Goal: Task Accomplishment & Management: Manage account settings

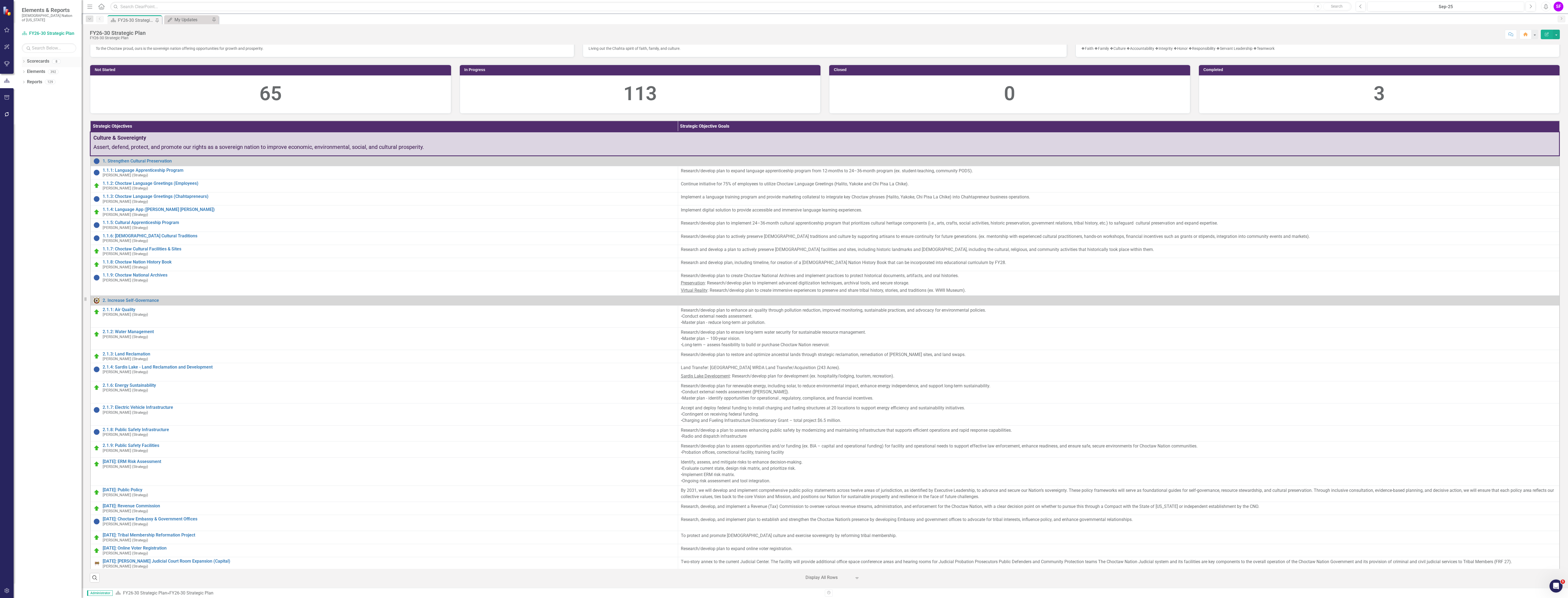
click at [28, 60] on link "Scorecards" at bounding box center [38, 61] width 23 height 6
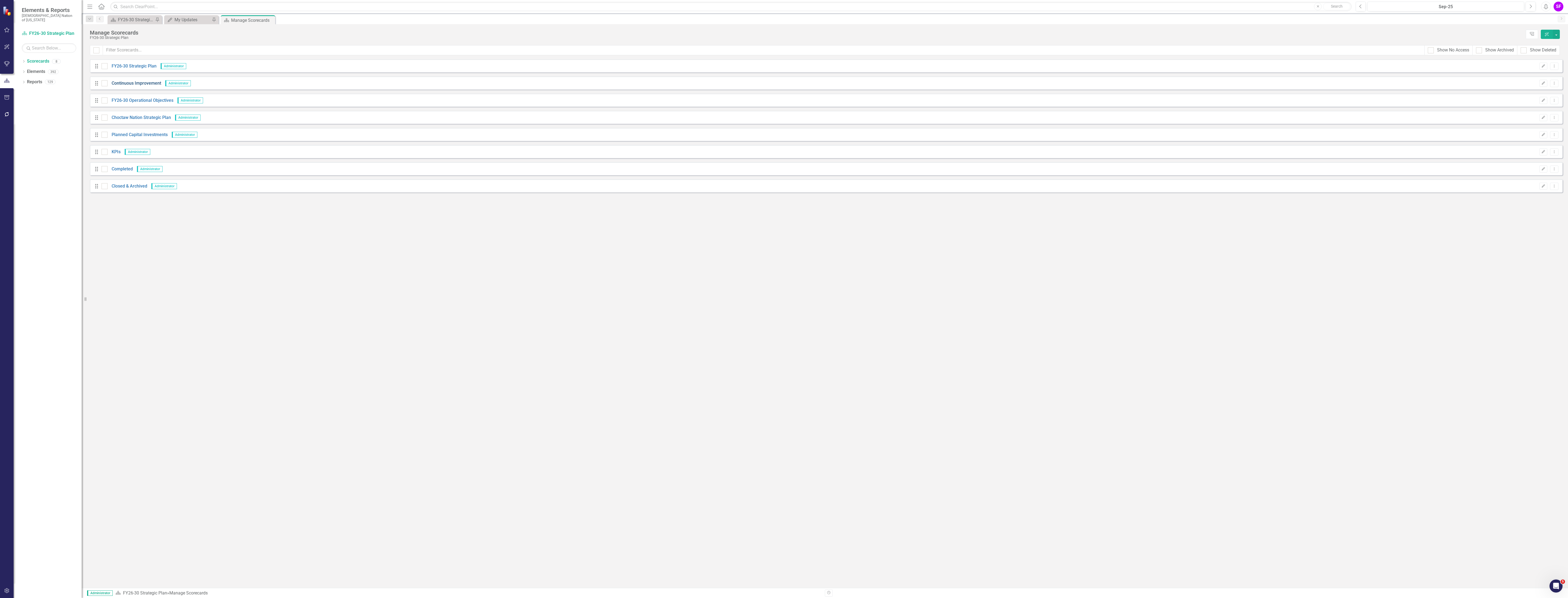
click at [140, 83] on link "Continuous Improvement" at bounding box center [135, 83] width 54 height 6
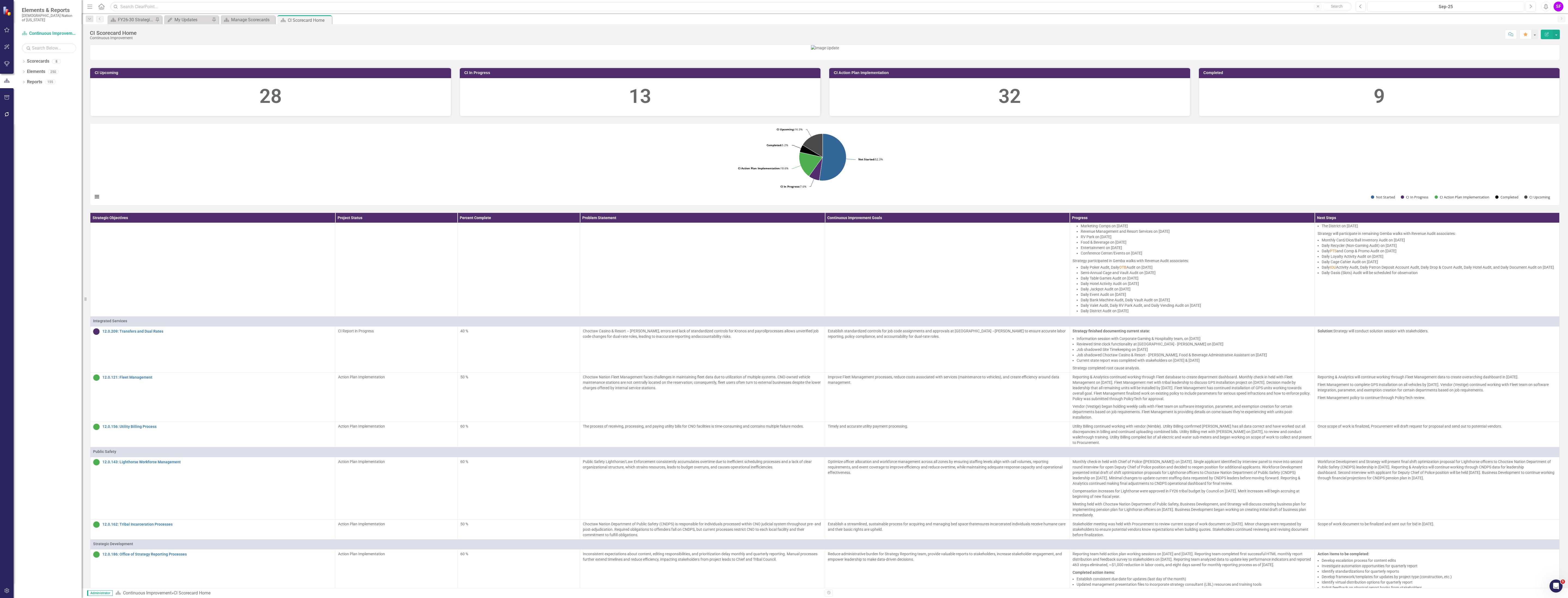
scroll to position [1306, 0]
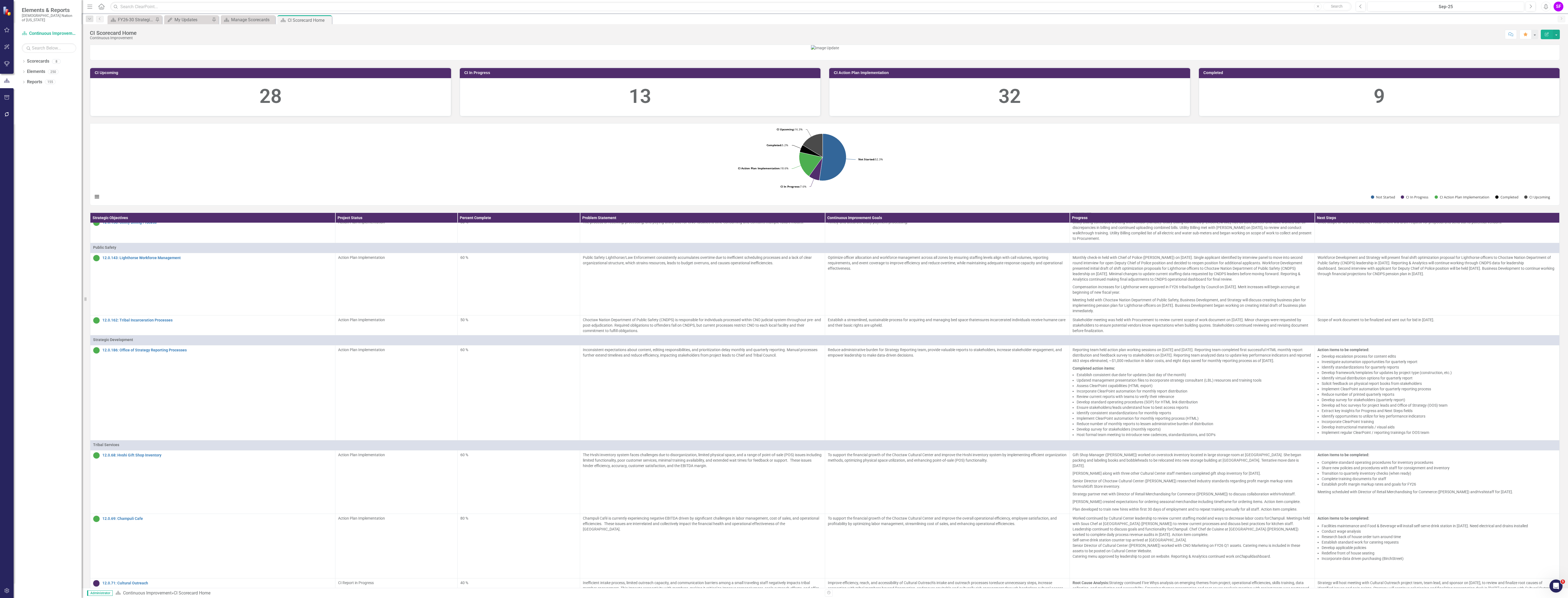
click at [89, 7] on icon "Menu" at bounding box center [90, 6] width 7 height 5
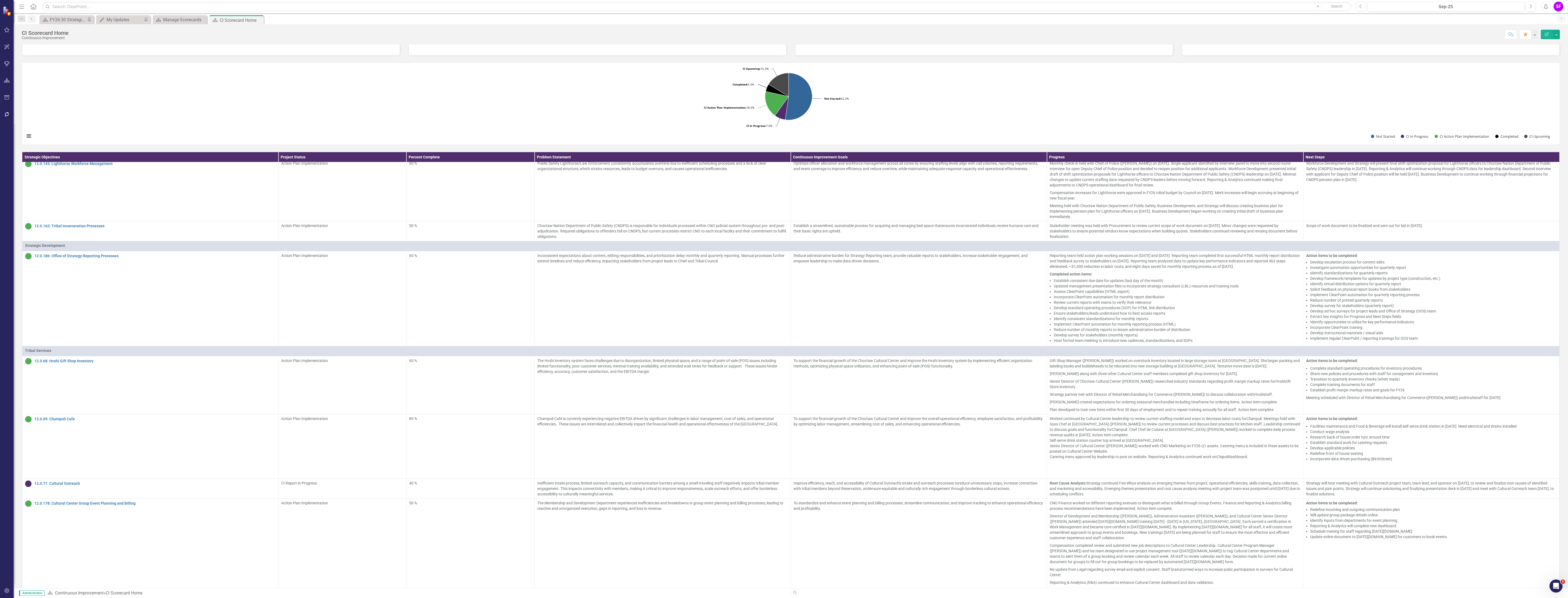
scroll to position [0, 0]
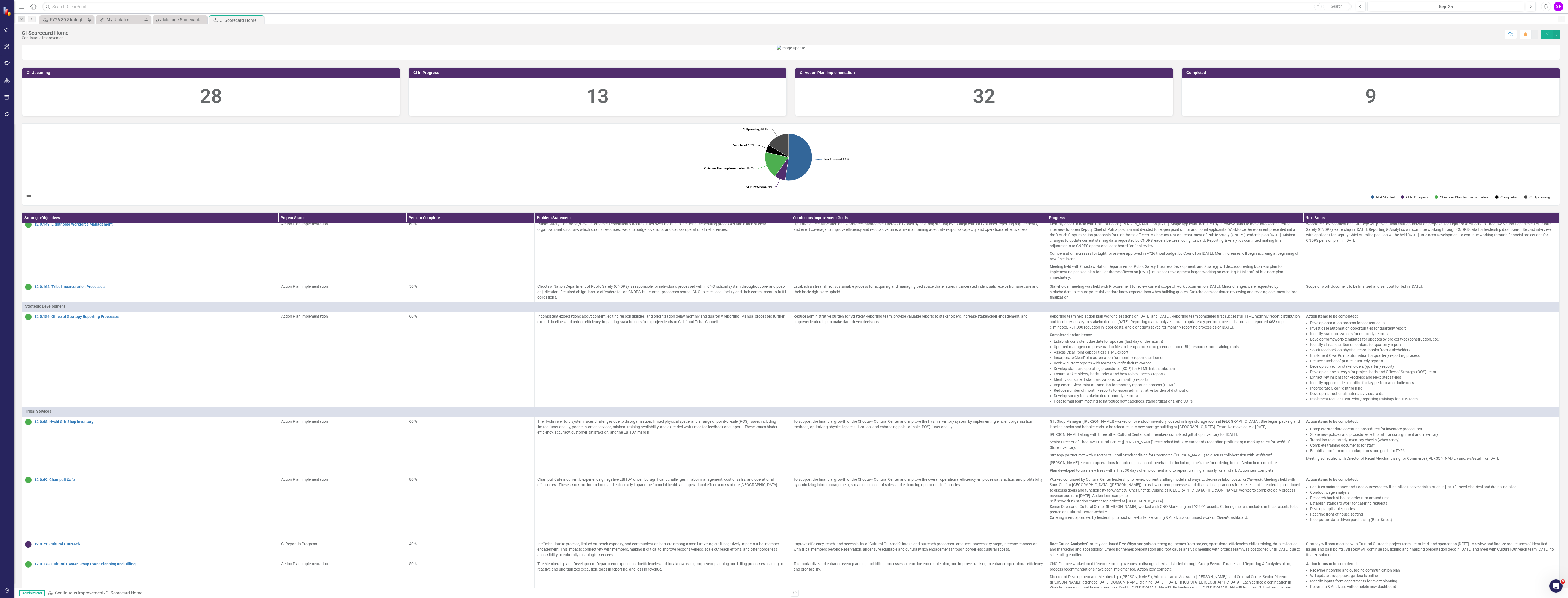
click at [309, 50] on div at bounding box center [791, 47] width 1538 height 5
click at [170, 21] on div "Manage Scorecards" at bounding box center [181, 19] width 36 height 7
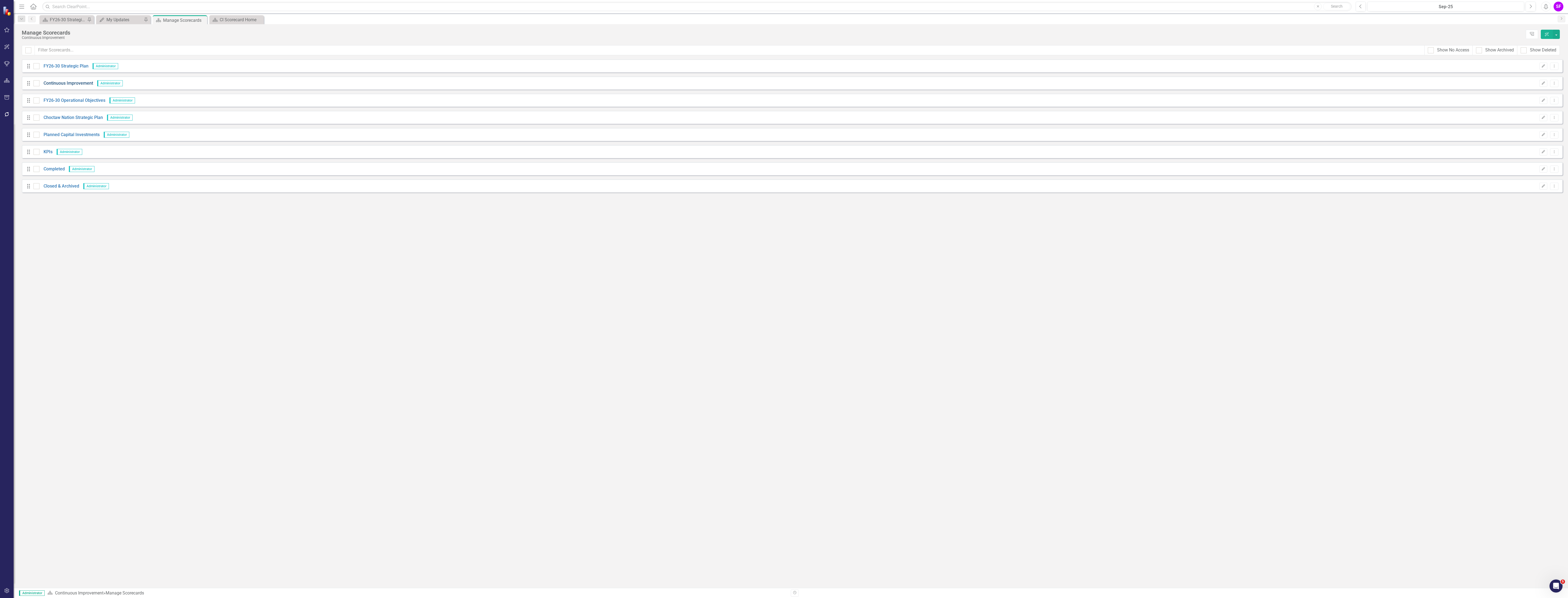
click at [69, 85] on link "Continuous Improvement" at bounding box center [66, 83] width 54 height 6
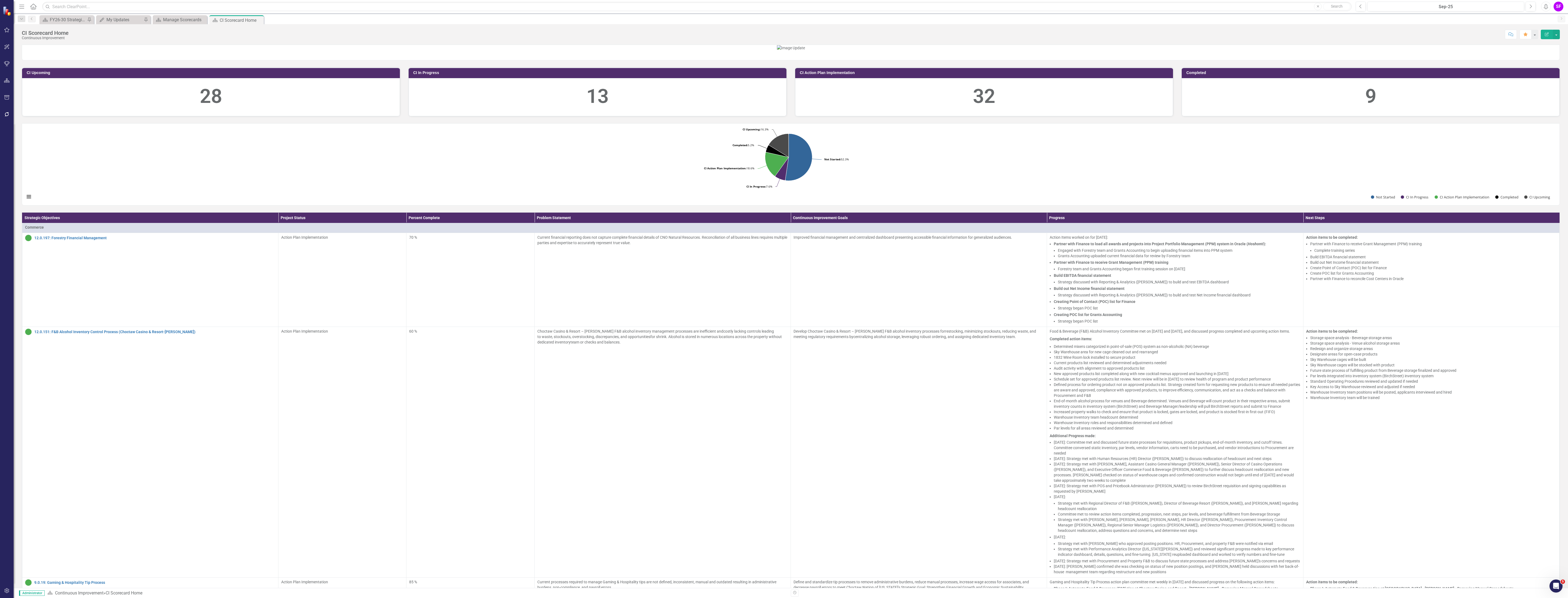
click at [19, 8] on icon "Menu" at bounding box center [22, 6] width 7 height 5
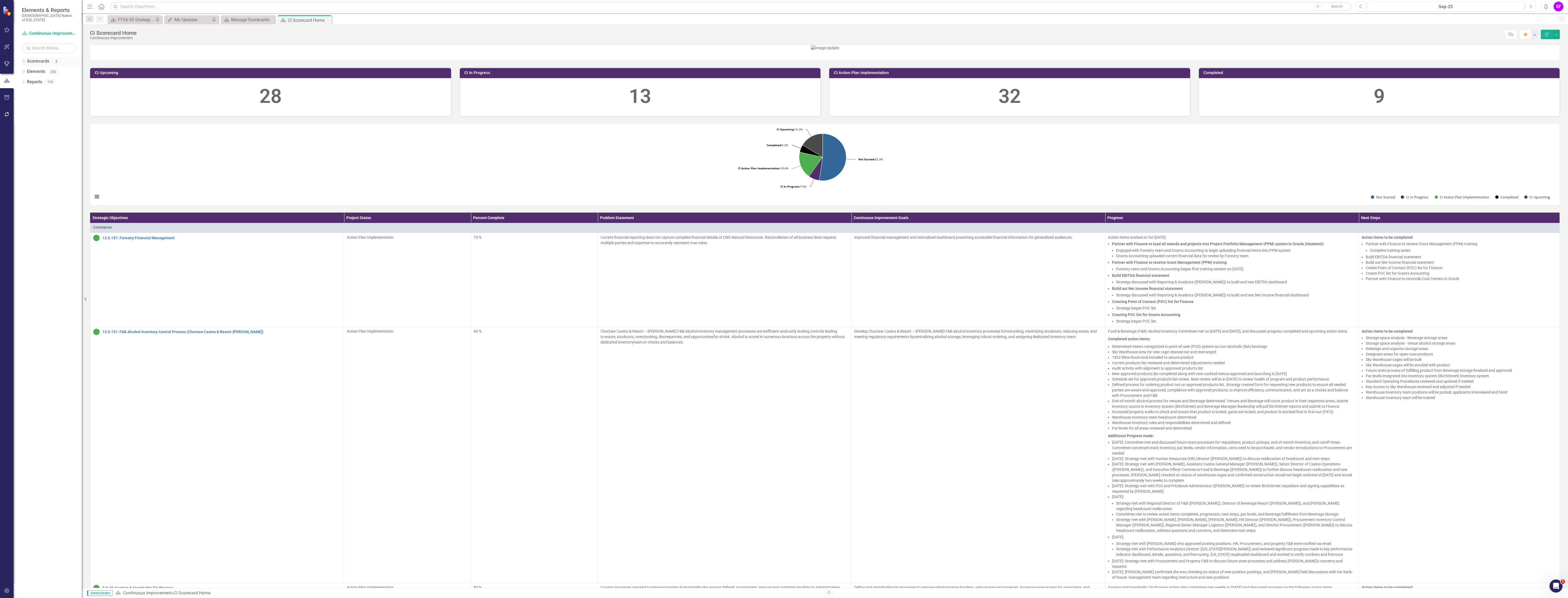
click at [37, 58] on link "Scorecards" at bounding box center [38, 61] width 23 height 6
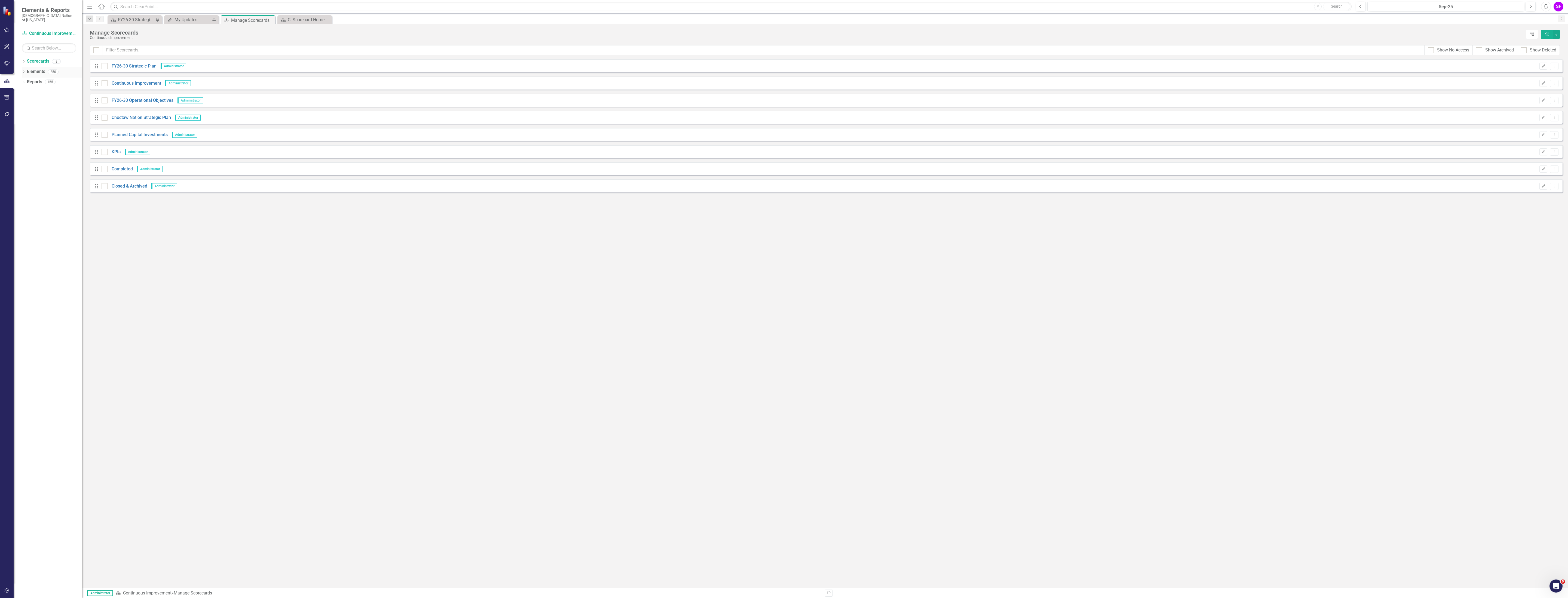
click at [33, 69] on link "Elements" at bounding box center [36, 72] width 18 height 6
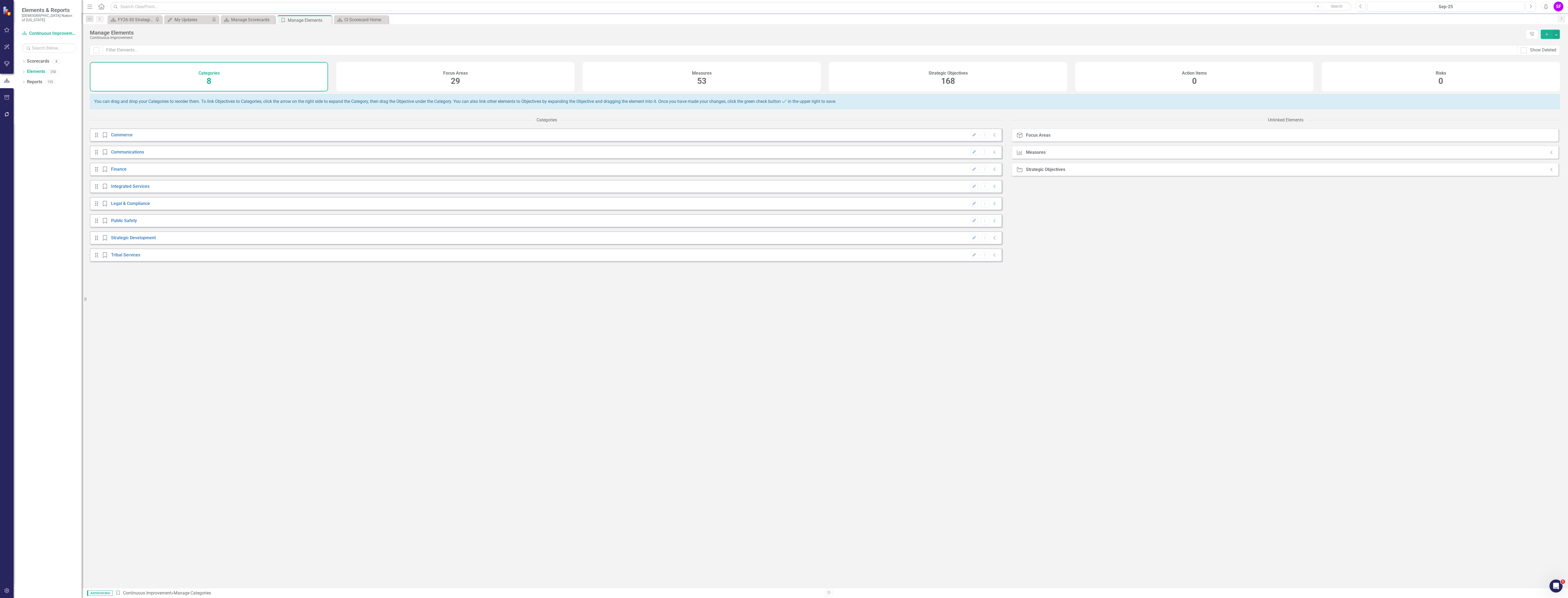
click at [962, 85] on div "Strategic Objectives 168" at bounding box center [948, 77] width 238 height 29
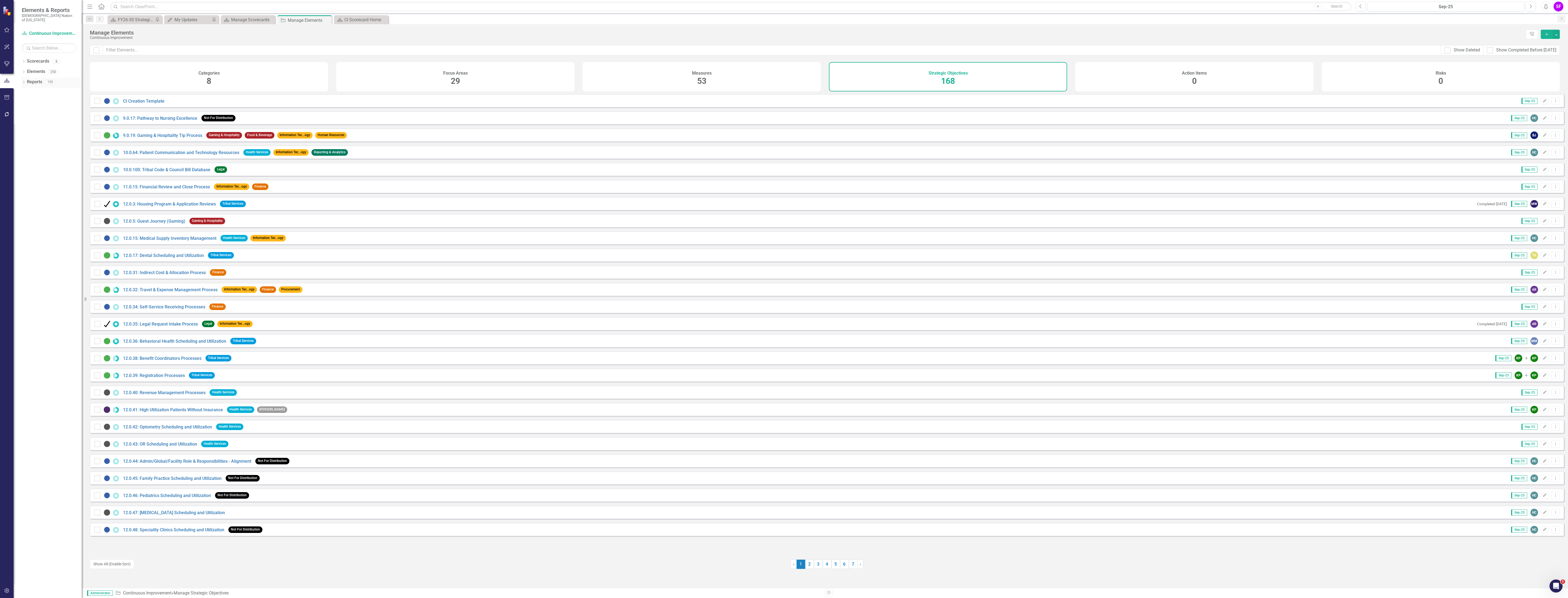
click at [33, 82] on div "Reports" at bounding box center [34, 82] width 15 height 9
click at [38, 79] on link "Reports" at bounding box center [34, 82] width 15 height 6
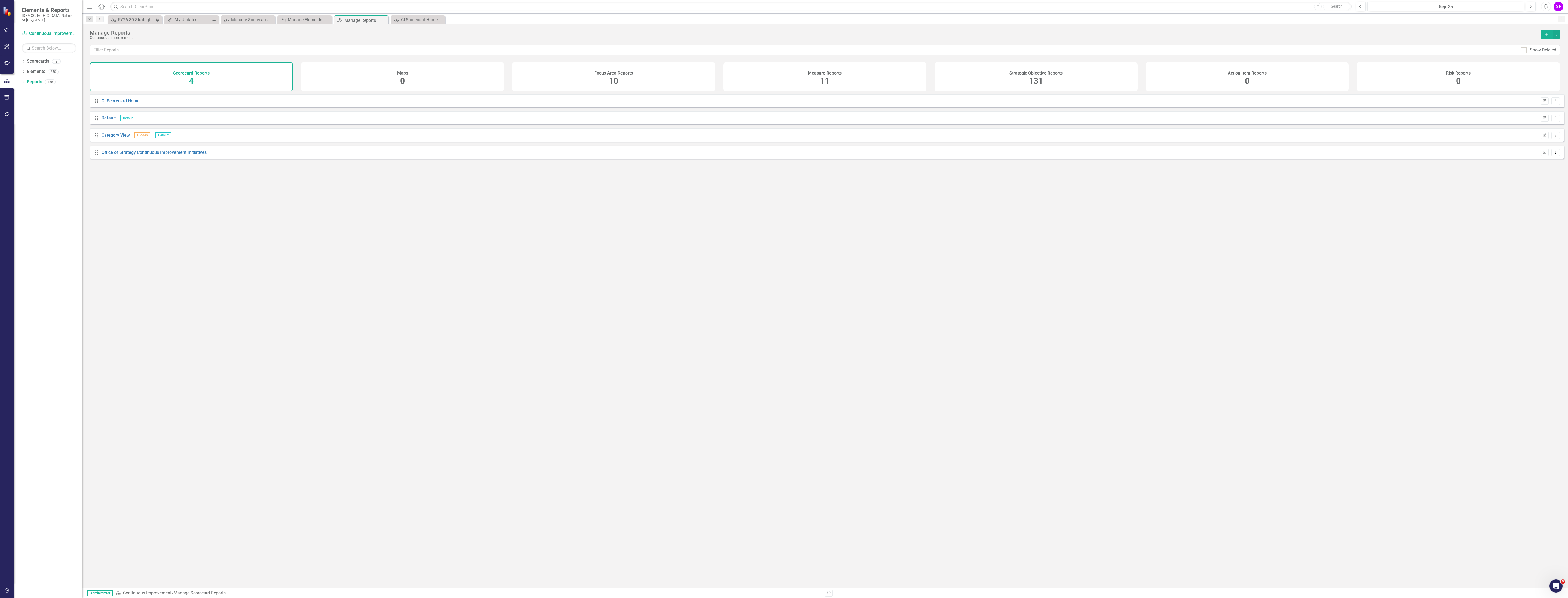
click at [998, 82] on div "Strategic Objective Reports 131" at bounding box center [1036, 77] width 203 height 29
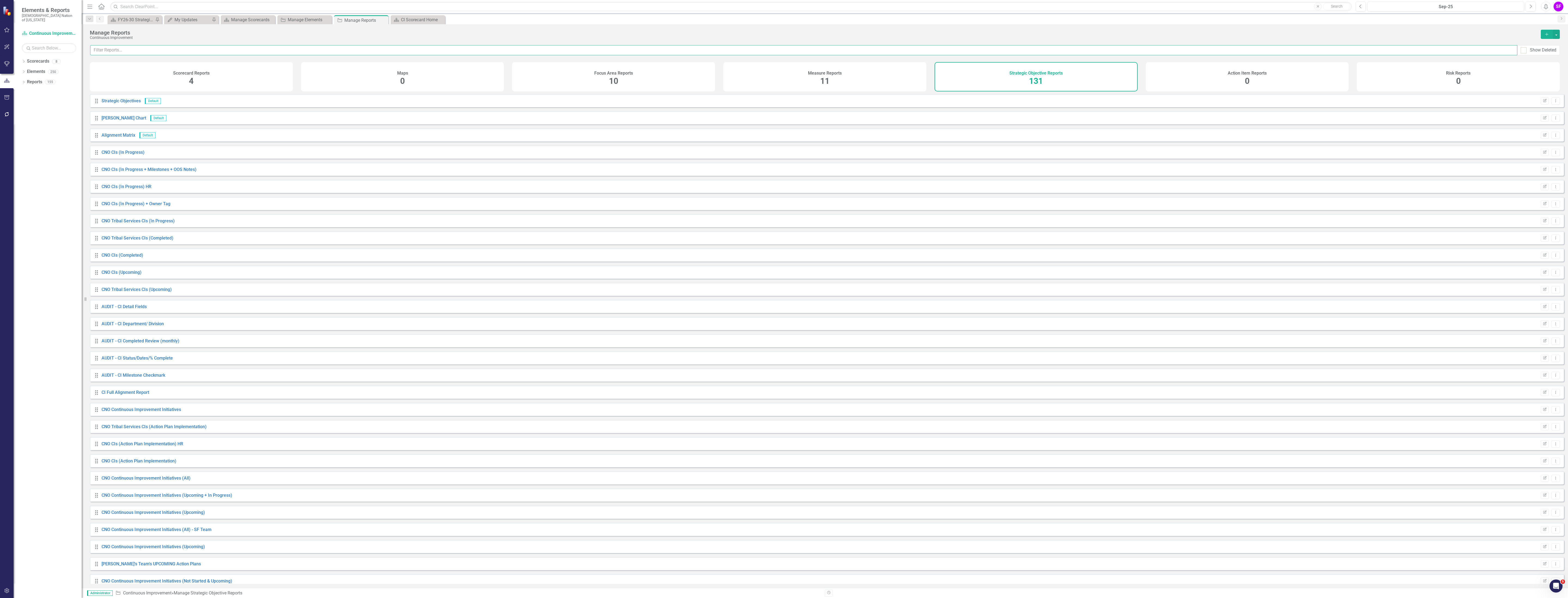
click at [309, 49] on input "text" at bounding box center [803, 50] width 1427 height 10
type input "quarterl"
click at [141, 189] on link "CI Quarterly Report - Commerce - In Progress - Horizontal" at bounding box center [158, 186] width 113 height 5
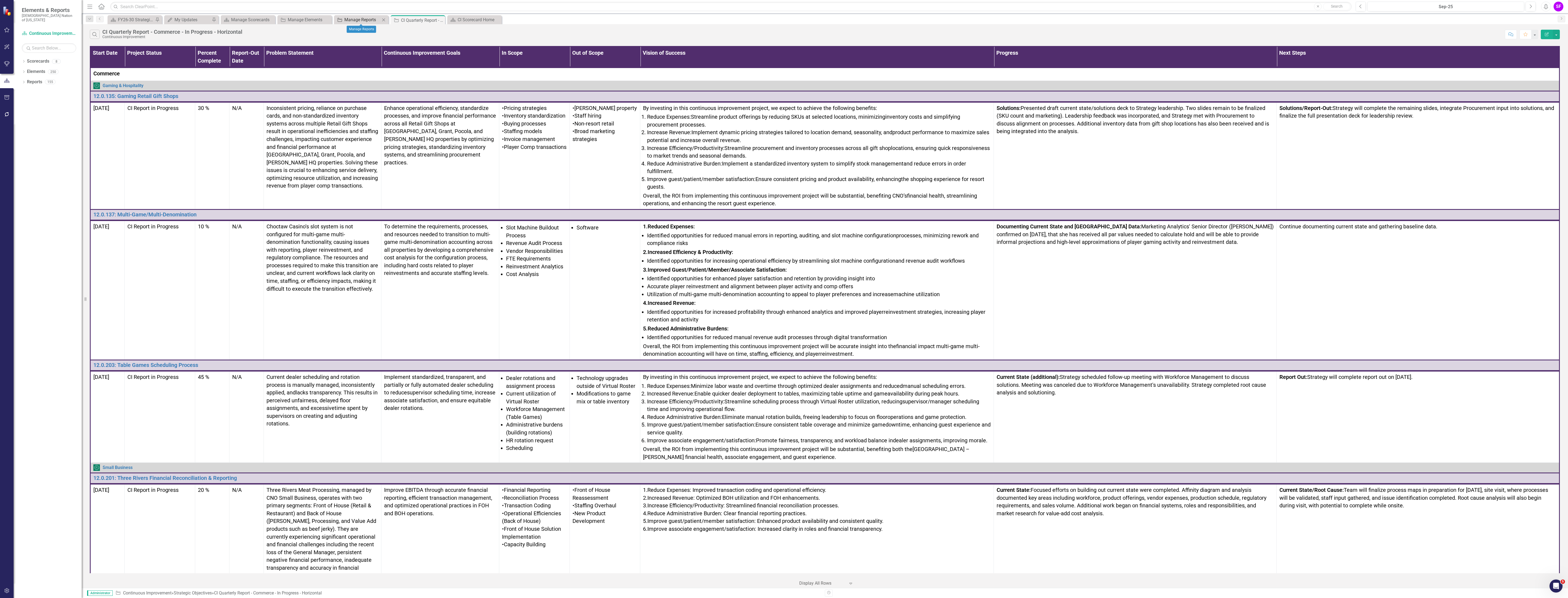
click at [362, 18] on div "Manage Reports" at bounding box center [362, 19] width 36 height 7
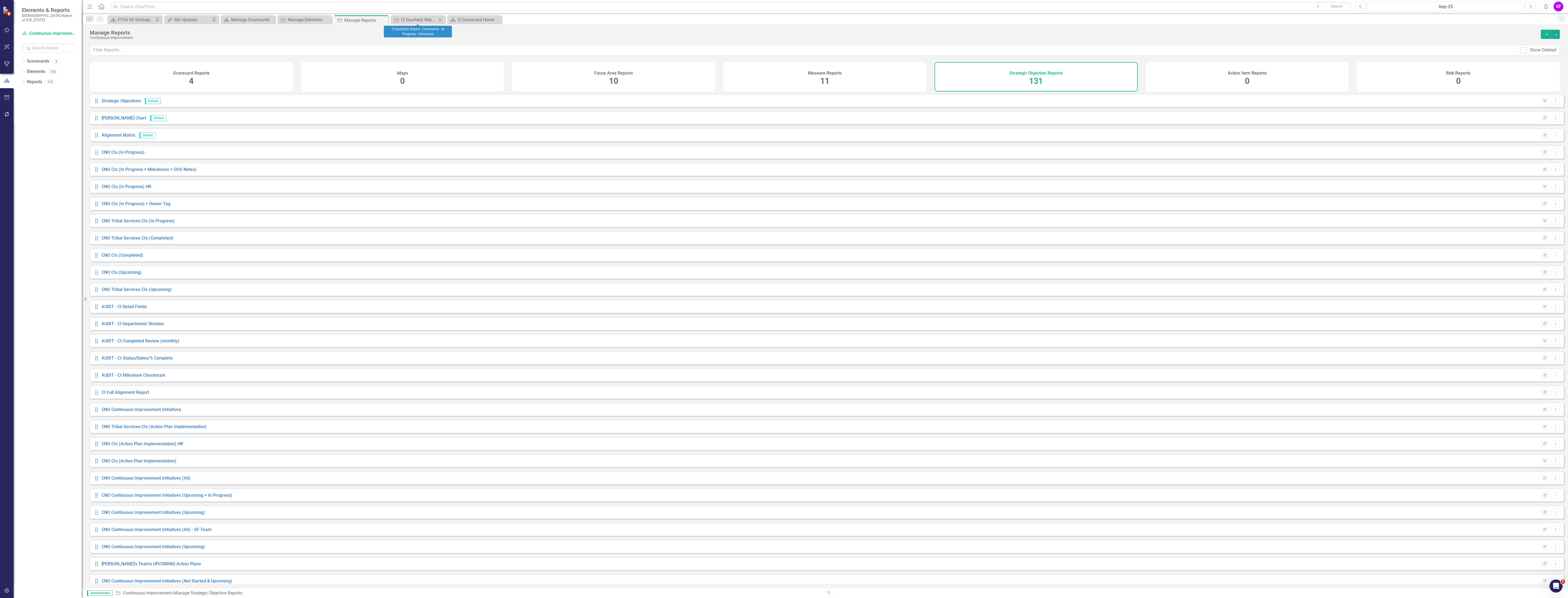
click at [418, 15] on div "Strategic Objective CI Quarterly Report - Commerce - In Progress - Horizontal C…" at bounding box center [418, 19] width 54 height 9
click at [415, 20] on div "CI Quarterly Report - Commerce - In Progress - Horizontal" at bounding box center [419, 19] width 36 height 7
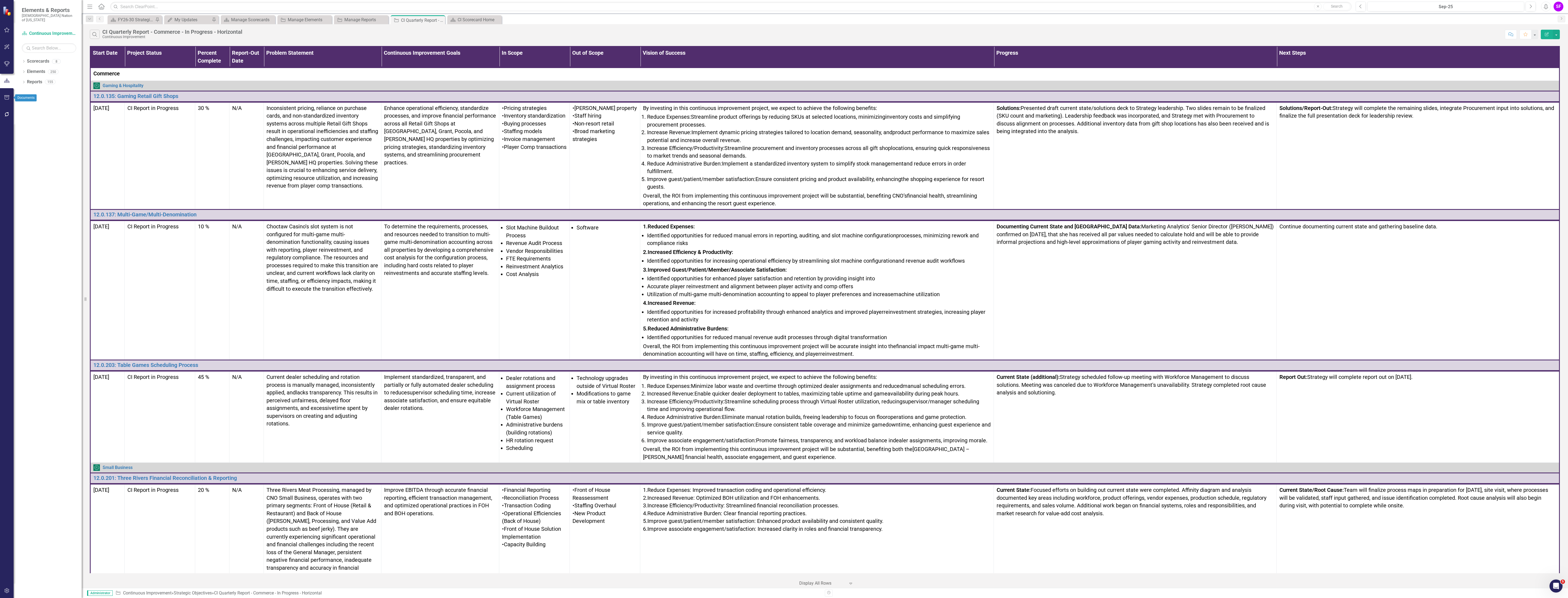
click at [4, 100] on button "button" at bounding box center [7, 97] width 12 height 12
click at [1557, 34] on button "button" at bounding box center [1556, 35] width 7 height 10
click at [1539, 63] on link "Excel Export to Excel" at bounding box center [1538, 66] width 43 height 10
click at [783, 30] on link "Click here to download." at bounding box center [780, 31] width 46 height 5
click at [440, 18] on icon "Close" at bounding box center [439, 20] width 5 height 4
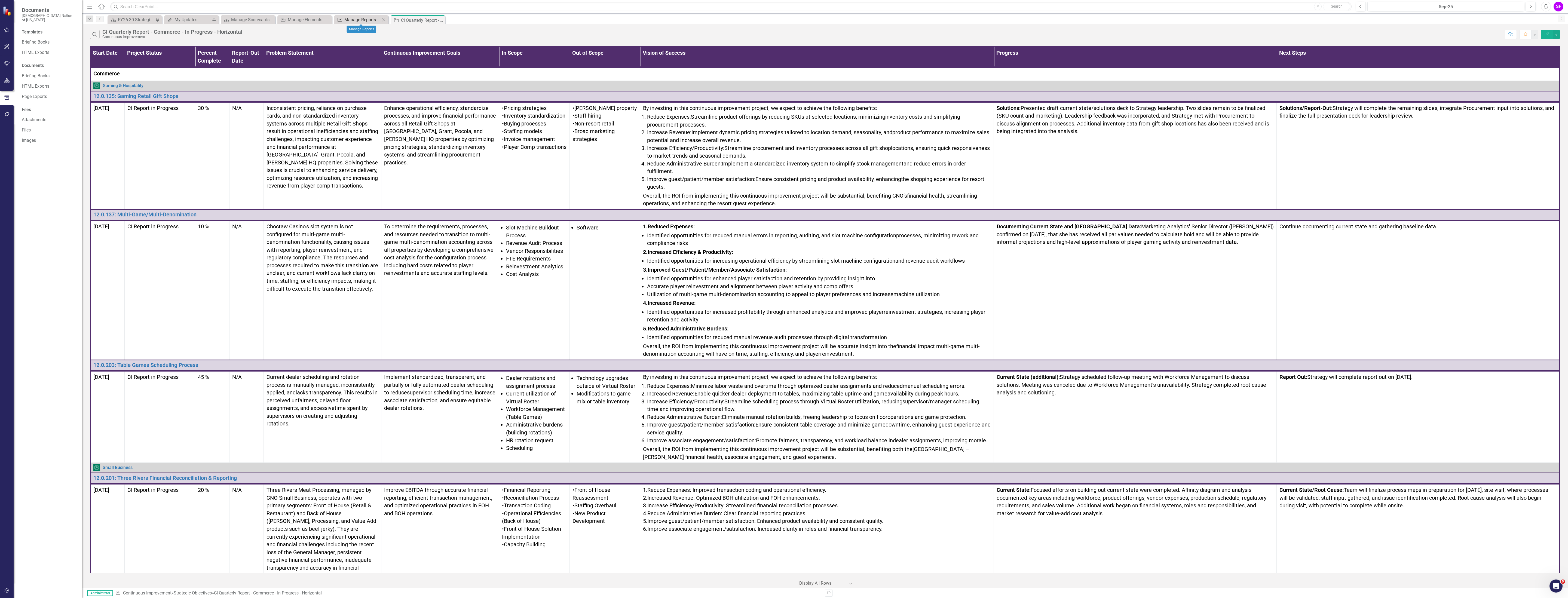
click at [355, 18] on div "Manage Reports" at bounding box center [362, 19] width 36 height 7
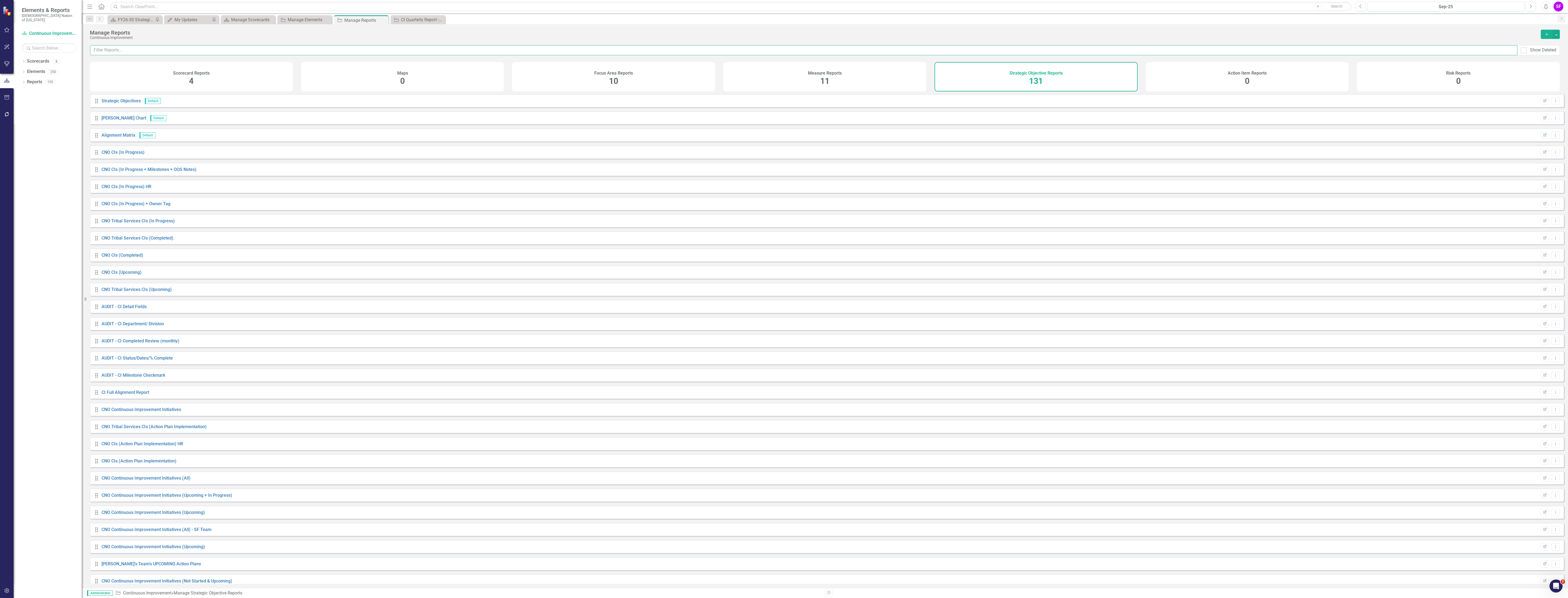
click at [623, 48] on input "text" at bounding box center [803, 50] width 1427 height 10
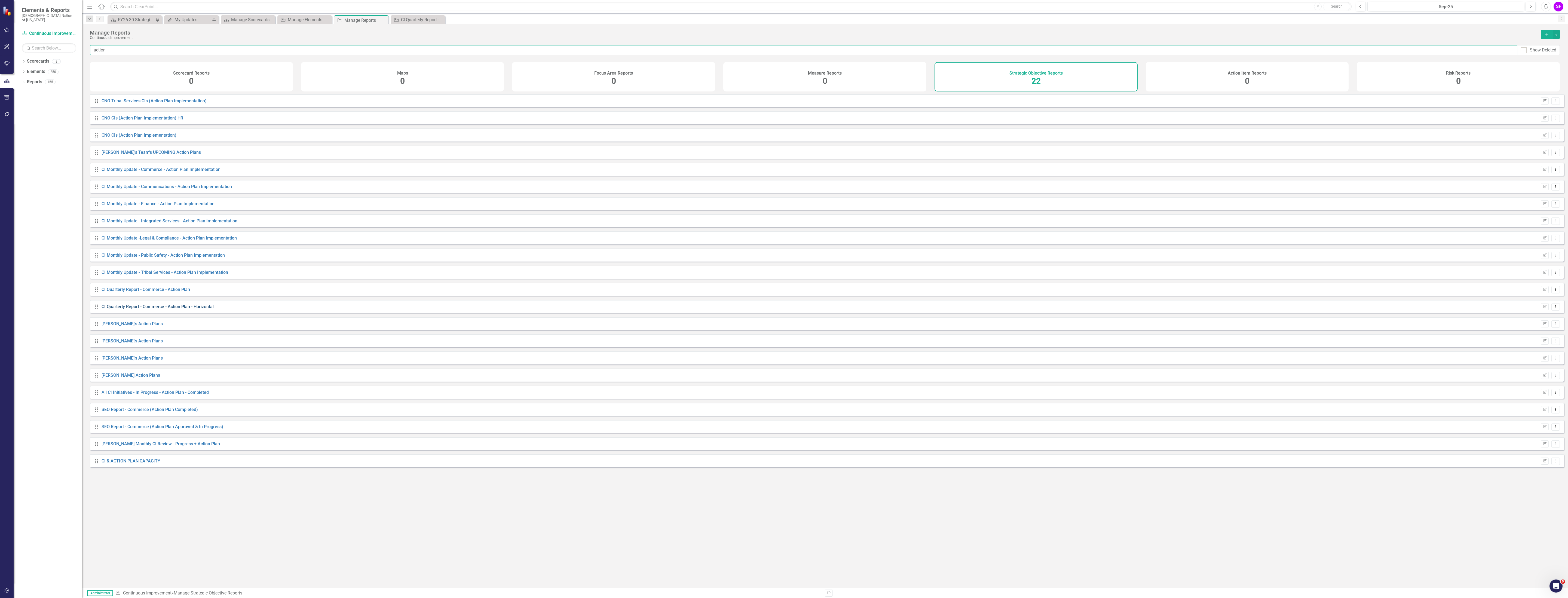
type input "action"
click at [175, 309] on link "CI Quarterly Report - Commerce - Action Plan - Horizontal" at bounding box center [158, 307] width 112 height 5
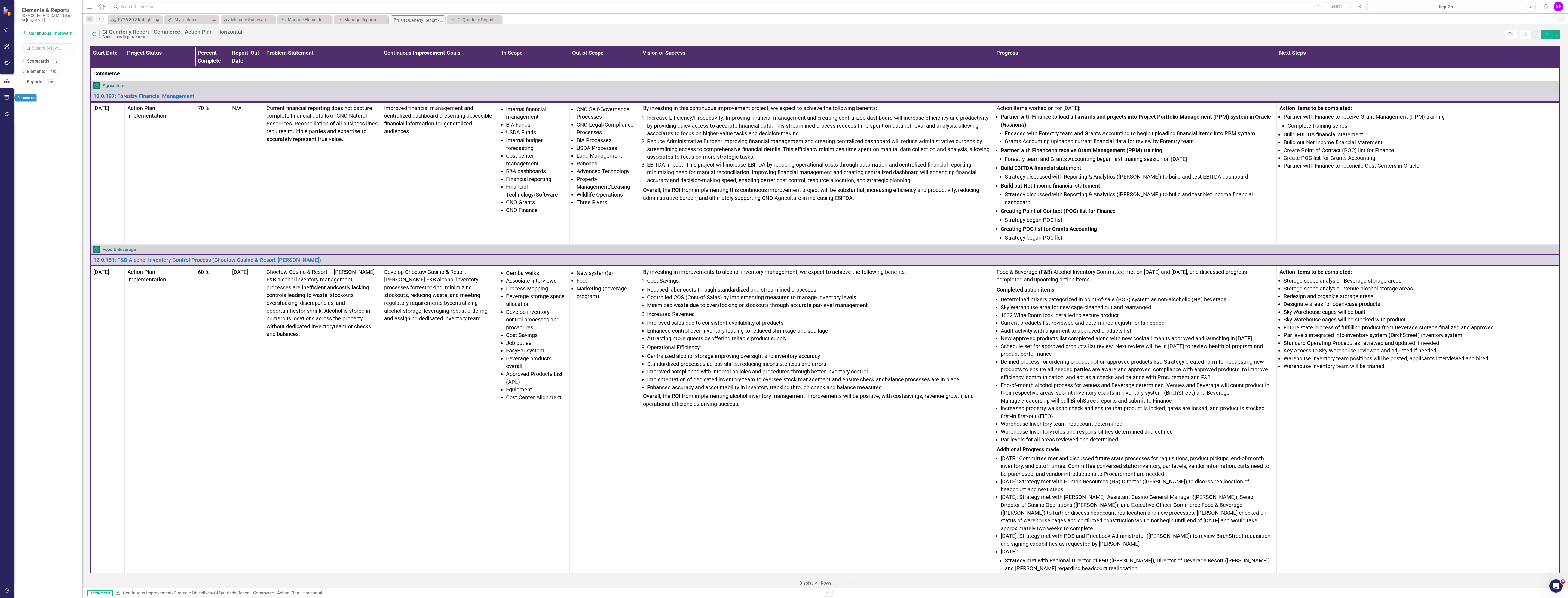
click at [9, 99] on icon "button" at bounding box center [7, 97] width 5 height 4
click at [40, 39] on link "Briefing Books" at bounding box center [49, 42] width 54 height 6
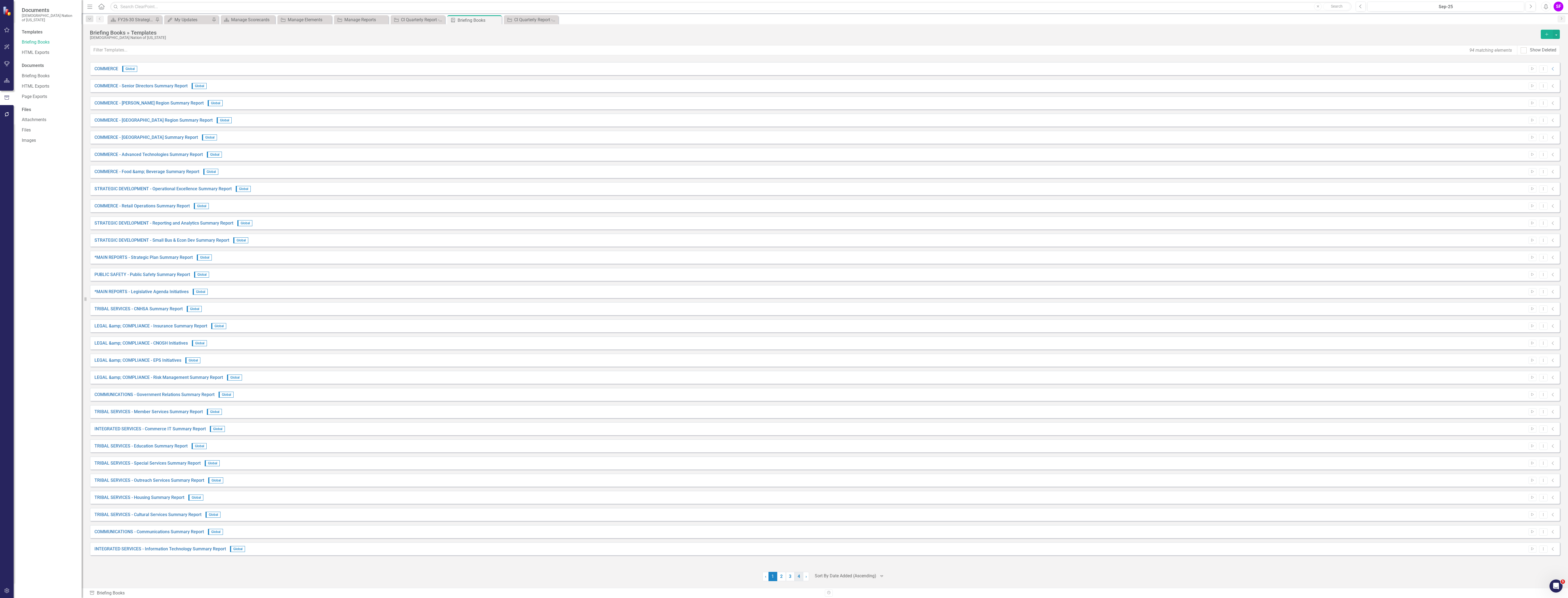
click at [797, 572] on link "4" at bounding box center [799, 576] width 9 height 9
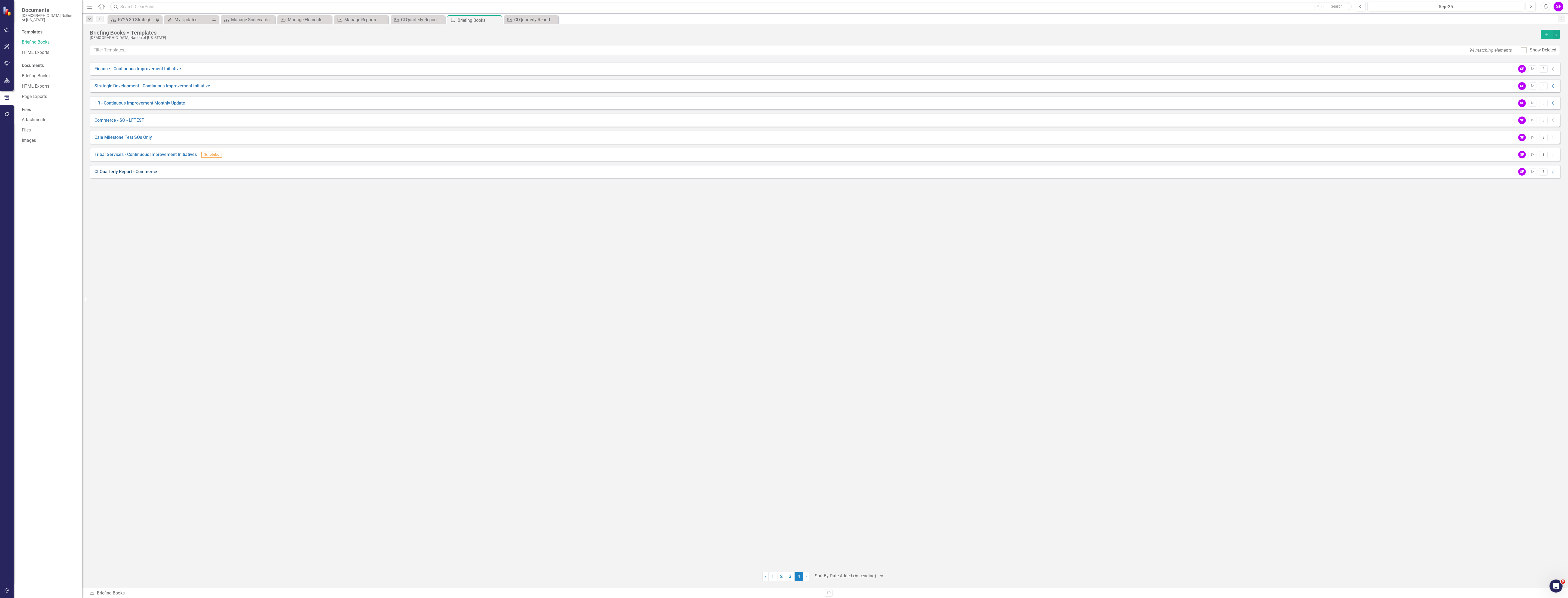
click at [142, 171] on link "CI Quarterly Report - Commerce" at bounding box center [125, 172] width 63 height 6
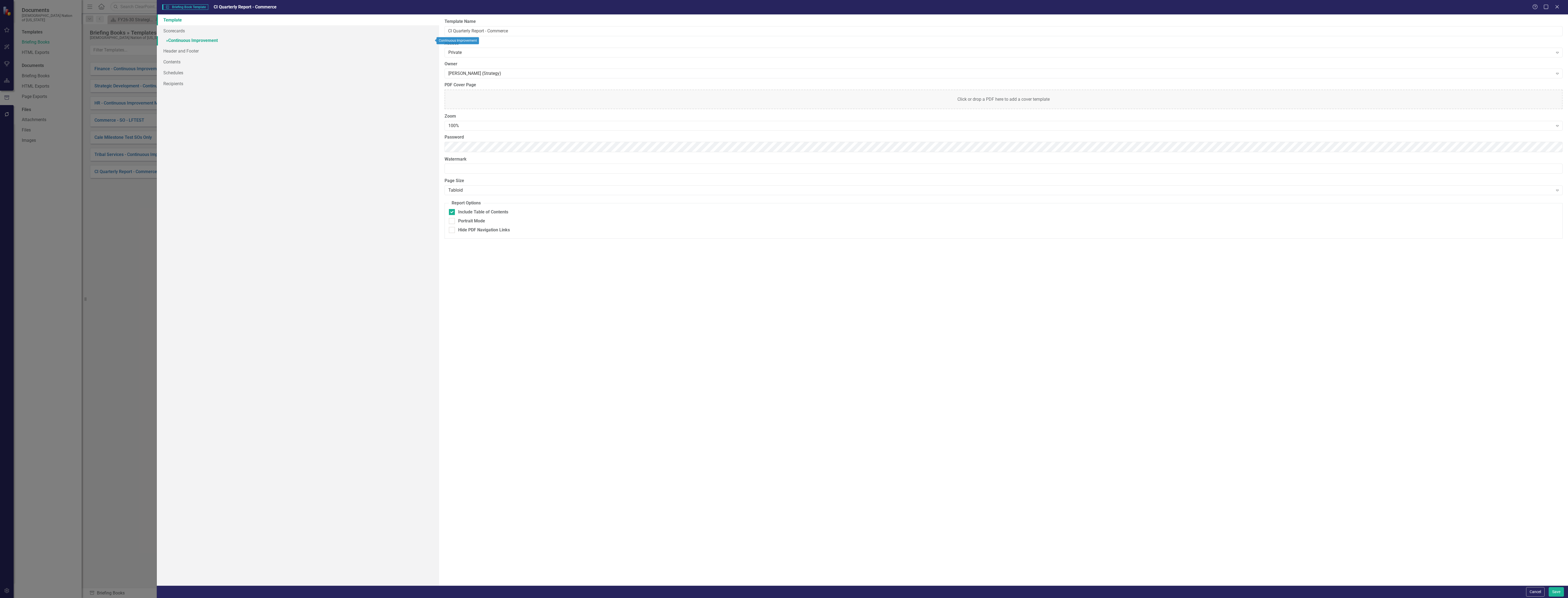
click at [211, 44] on link "» Continuous Improvement" at bounding box center [298, 41] width 282 height 10
click at [491, 32] on link "Maps" at bounding box center [486, 32] width 19 height 12
click at [506, 31] on link "Focus Areas" at bounding box center [514, 32] width 33 height 12
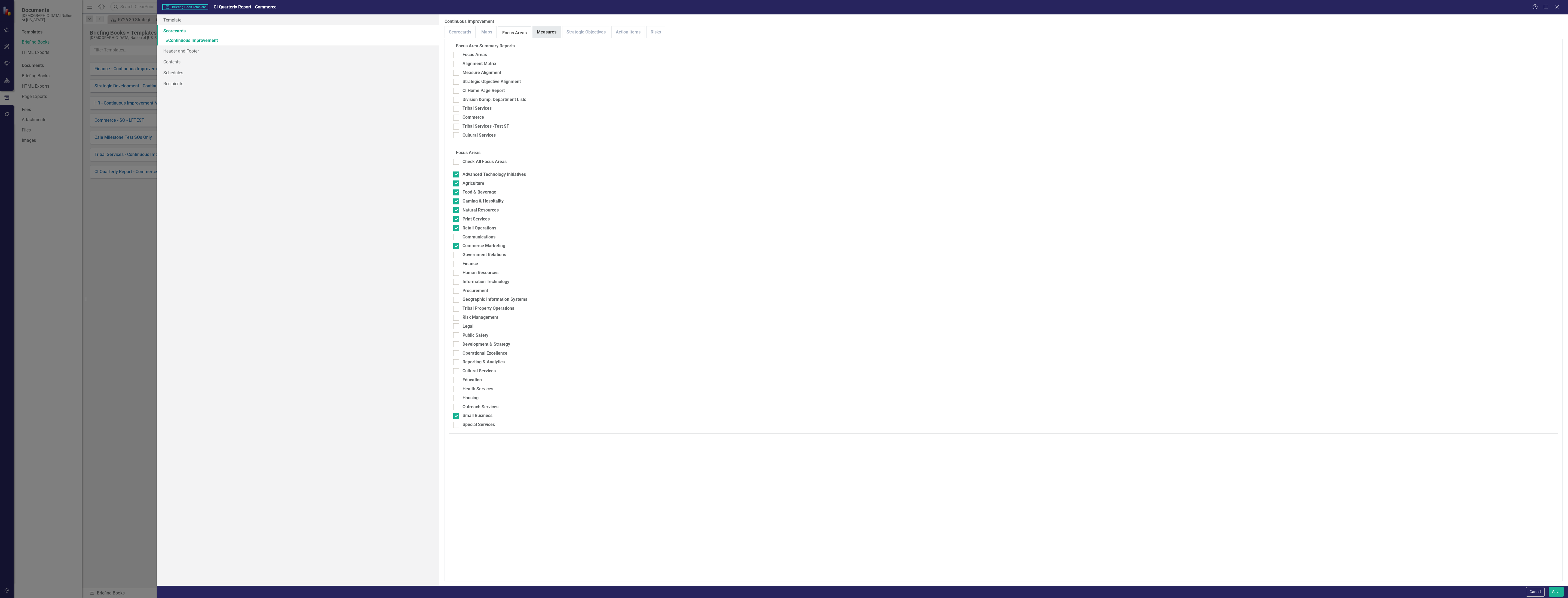
click at [553, 29] on link "Measures" at bounding box center [547, 32] width 28 height 12
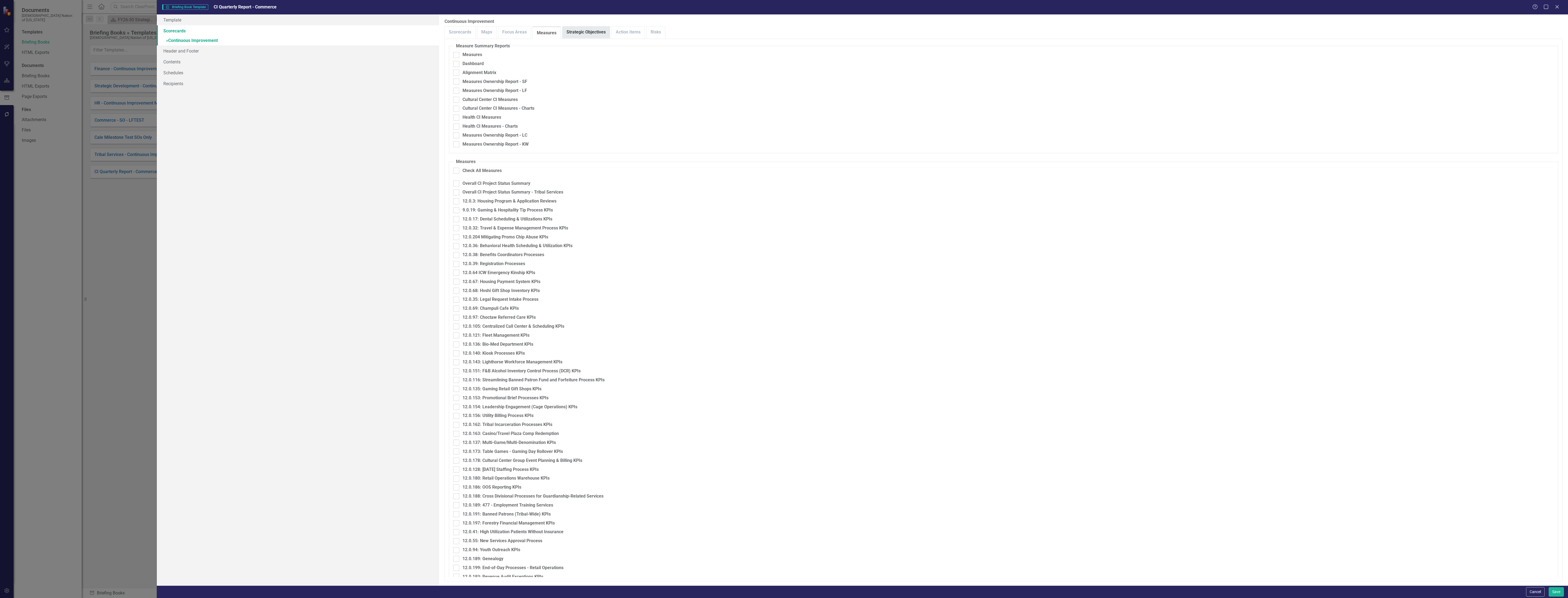
click at [580, 29] on link "Strategic Objectives" at bounding box center [586, 32] width 47 height 12
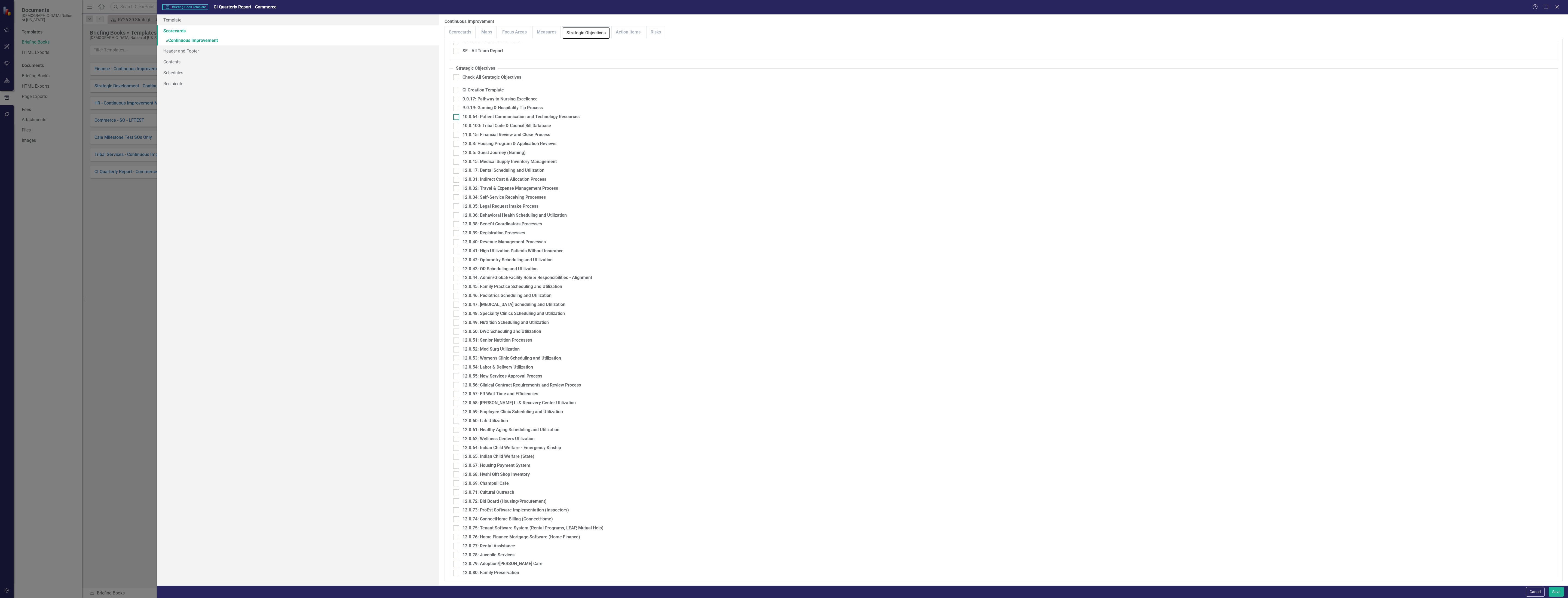
scroll to position [1142, 0]
click at [511, 130] on div "9.0.19: Gaming & Hospitality Tip Process" at bounding box center [503, 131] width 80 height 6
click at [457, 130] on input "9.0.19: Gaming & Hospitality Tip Process" at bounding box center [455, 130] width 4 height 4
checkbox input "true"
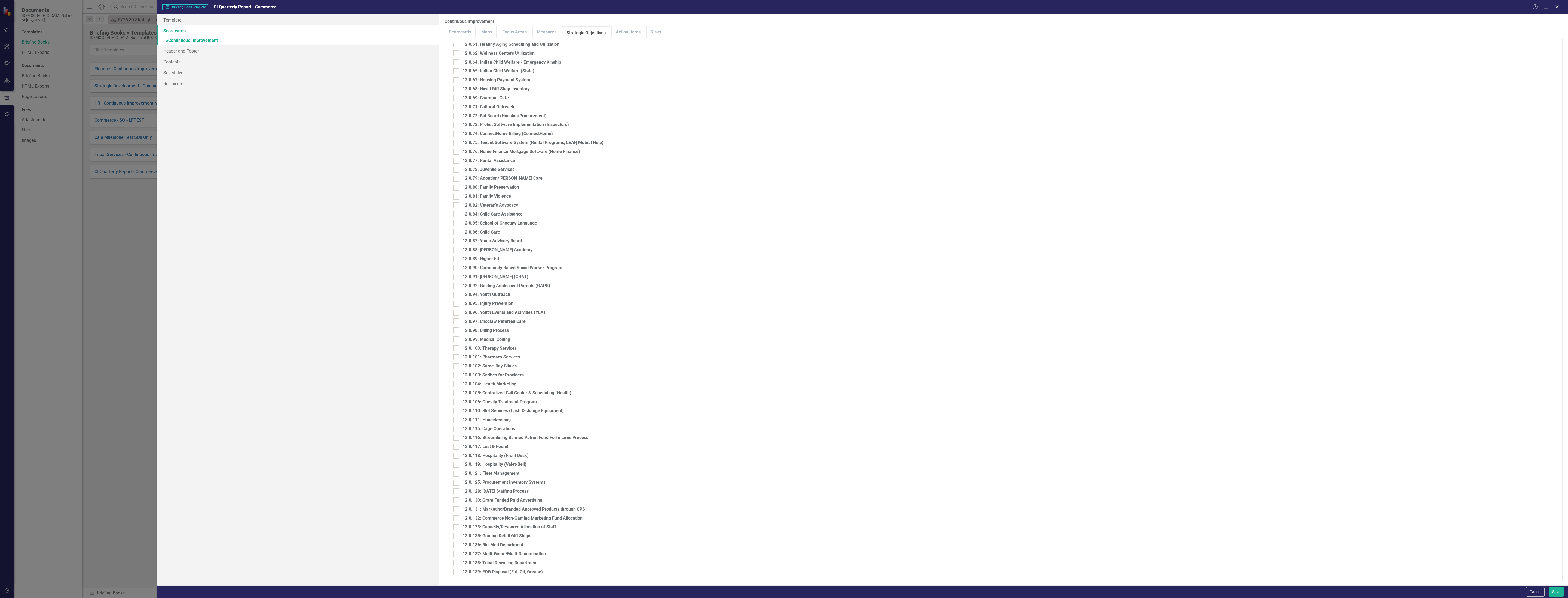
scroll to position [1591, 0]
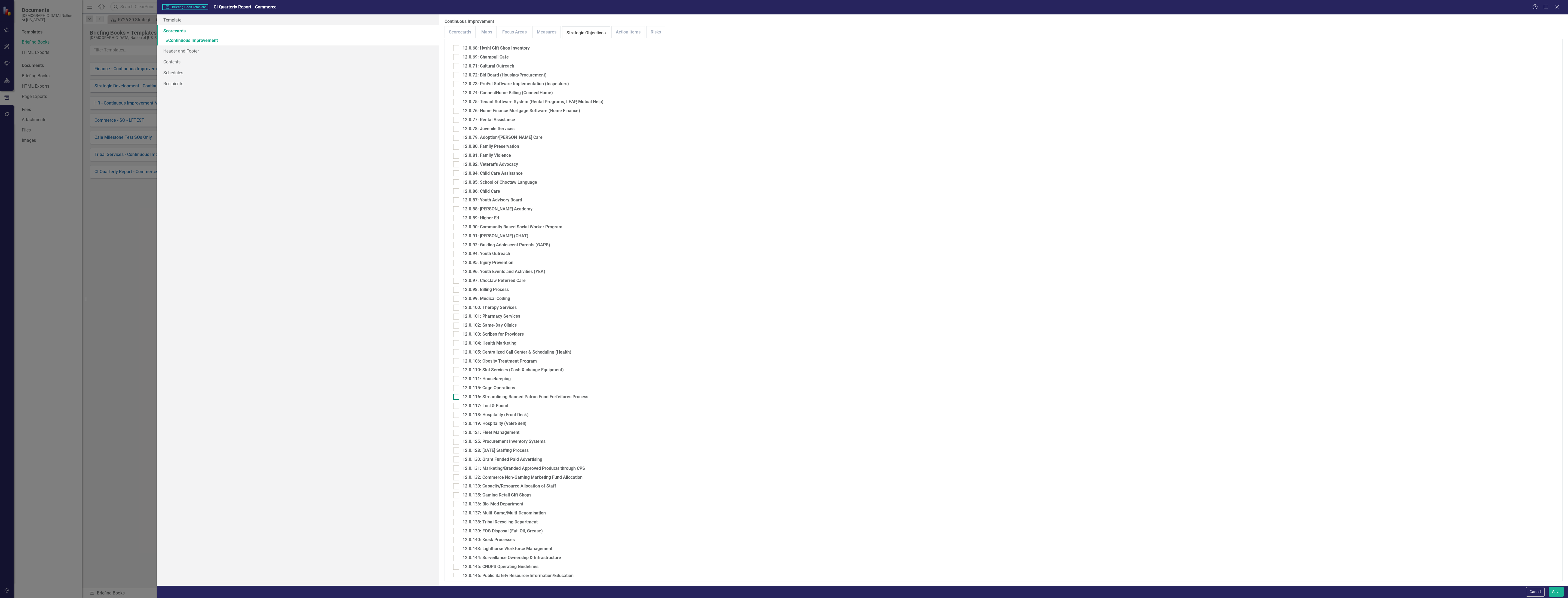
click at [534, 394] on div "12.0.116: Streamlining Banned Patron Fund Forfeitures Process" at bounding box center [525, 397] width 126 height 6
click at [457, 394] on input "12.0.116: Streamlining Banned Patron Fund Forfeitures Process" at bounding box center [455, 395] width 4 height 4
checkbox input "true"
click at [526, 374] on div "12.0.135: Gaming Retail Gift Shops" at bounding box center [497, 372] width 69 height 6
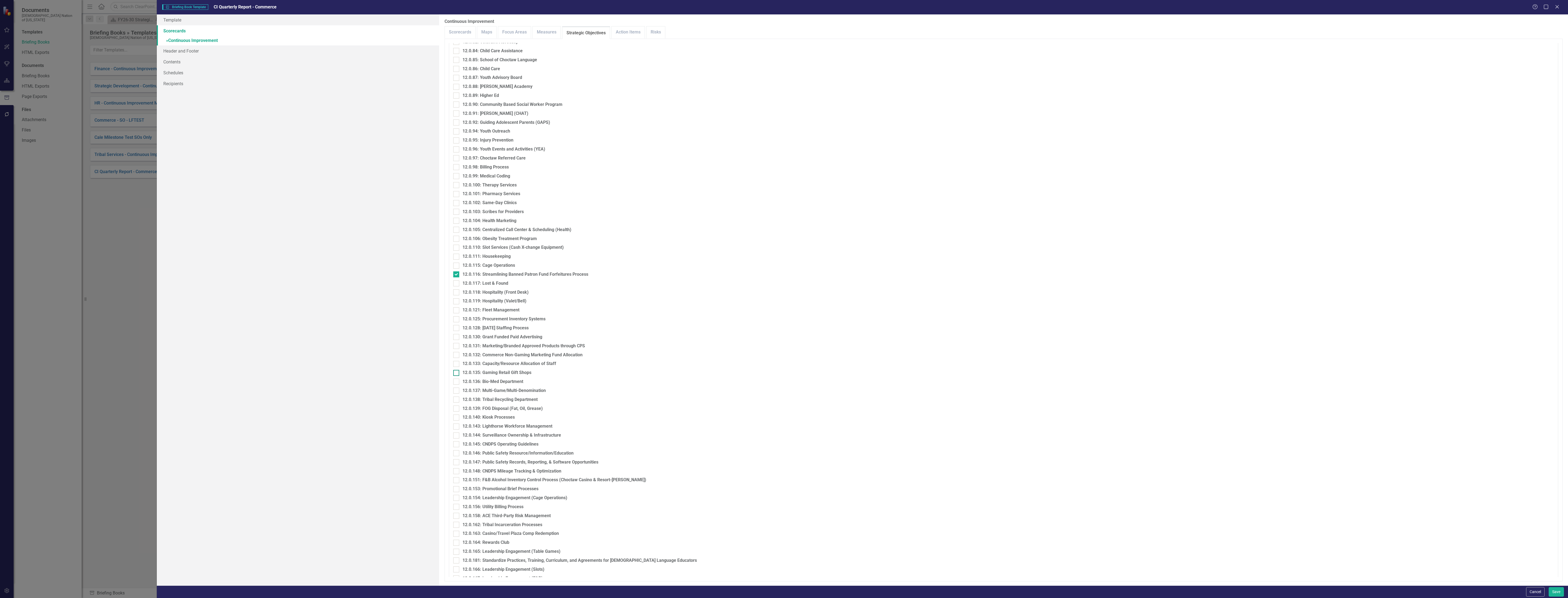
click at [457, 374] on input "12.0.135: Gaming Retail Gift Shops" at bounding box center [455, 372] width 4 height 4
checkbox input "true"
click at [542, 388] on div "12.0.137: Multi-Game/Multi-Denomination" at bounding box center [504, 391] width 83 height 6
click at [457, 388] on input "12.0.137: Multi-Game/Multi-Denomination" at bounding box center [455, 389] width 4 height 4
checkbox input "true"
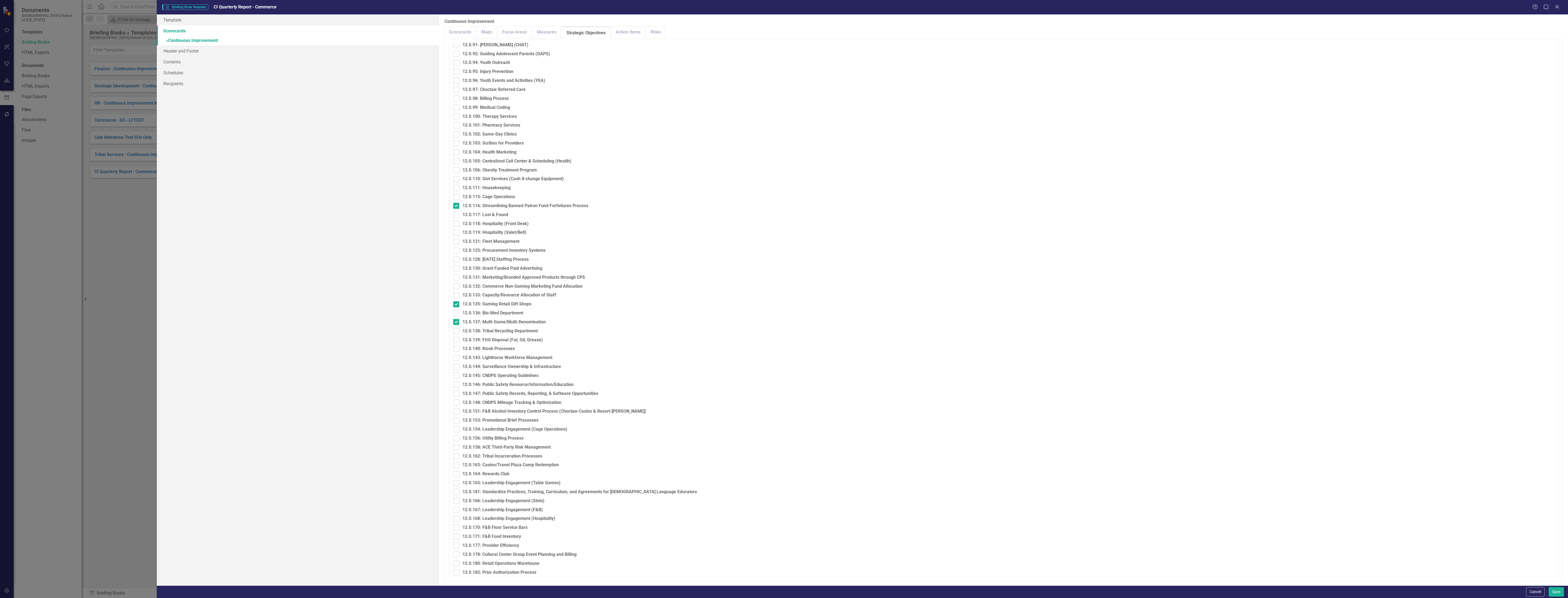
scroll to position [1796, 0]
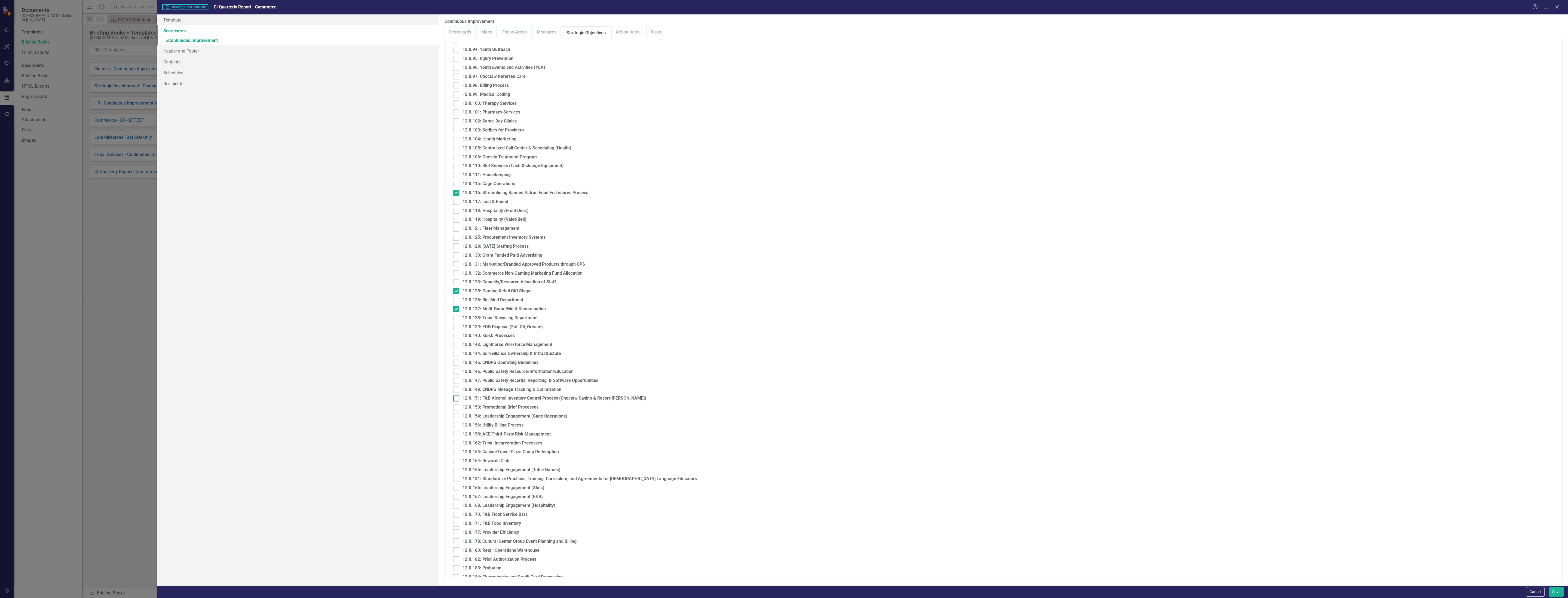
click at [548, 399] on div "12.0.151: F&B Alcohol Inventory Control Process (Choctaw Casino & Resort-[PERSO…" at bounding box center [555, 398] width 184 height 6
click at [457, 399] on input "12.0.151: F&B Alcohol Inventory Control Process (Choctaw Casino & Resort-[PERSO…" at bounding box center [455, 397] width 4 height 4
checkbox input "true"
click at [532, 405] on div "12.0.153: Promotional Brief Processes" at bounding box center [500, 407] width 76 height 6
click at [457, 405] on input "12.0.153: Promotional Brief Processes" at bounding box center [455, 406] width 4 height 4
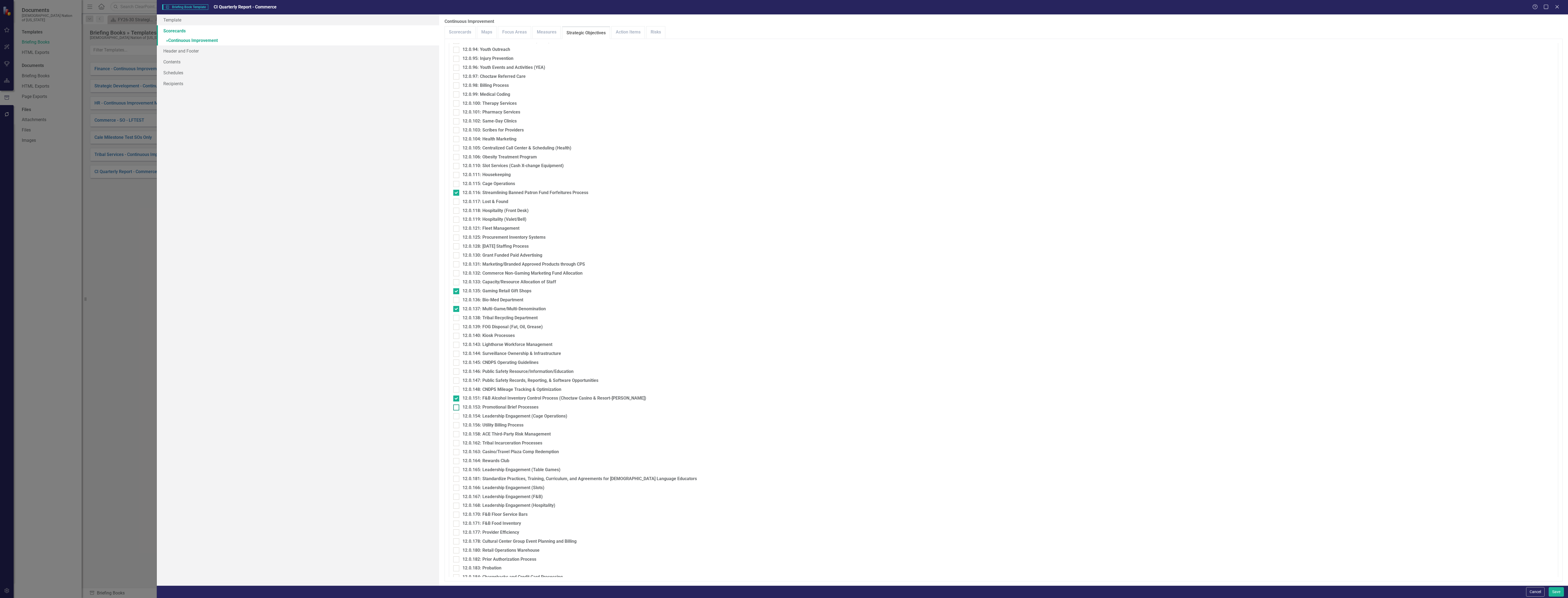
checkbox input "true"
click at [539, 415] on div "12.0.154: Leadership Engagement (Cage Operations)" at bounding box center [515, 416] width 105 height 6
click at [457, 415] on input "12.0.154: Leadership Engagement (Cage Operations)" at bounding box center [455, 415] width 4 height 4
checkbox input "true"
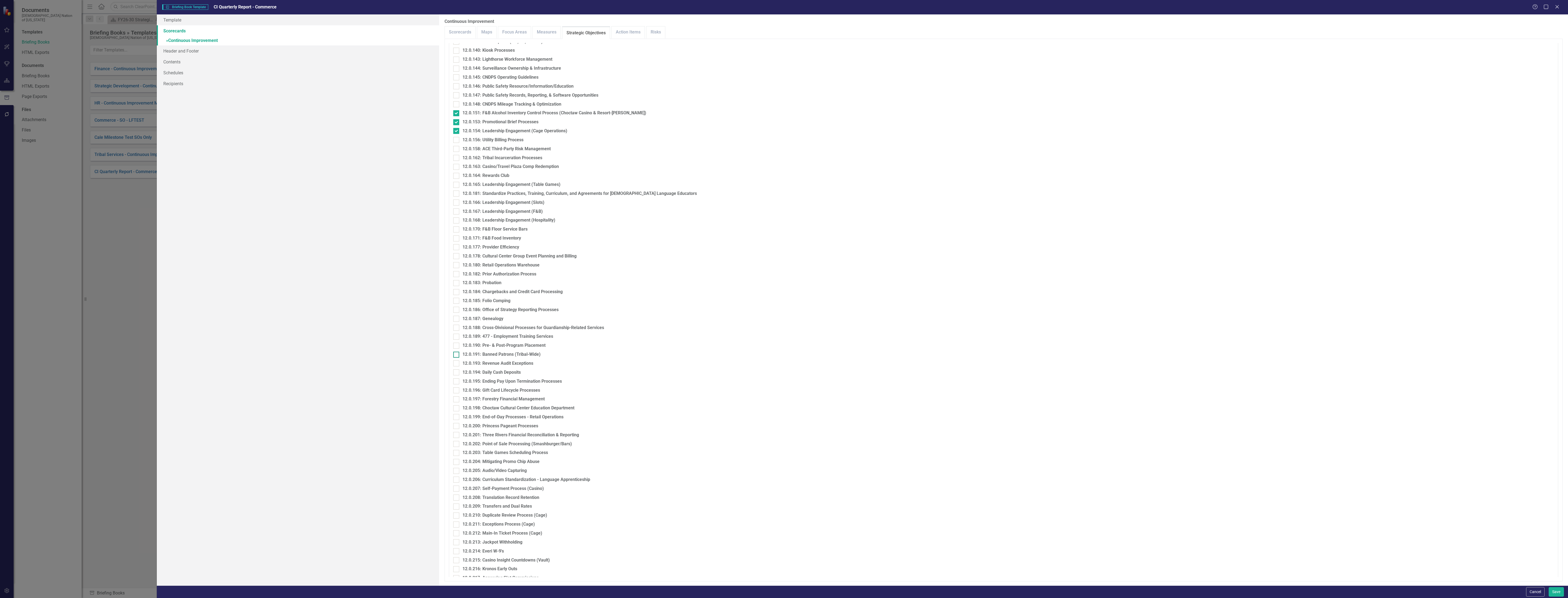
scroll to position [2081, 0]
click at [523, 401] on div "12.0.197: Forestry Financial Management" at bounding box center [503, 398] width 82 height 6
click at [457, 399] on input "12.0.197: Forestry Financial Management" at bounding box center [455, 397] width 4 height 4
checkbox input "true"
click at [542, 415] on div "12.0.199: End-of-Day Processes - Retail Operations" at bounding box center [513, 416] width 101 height 6
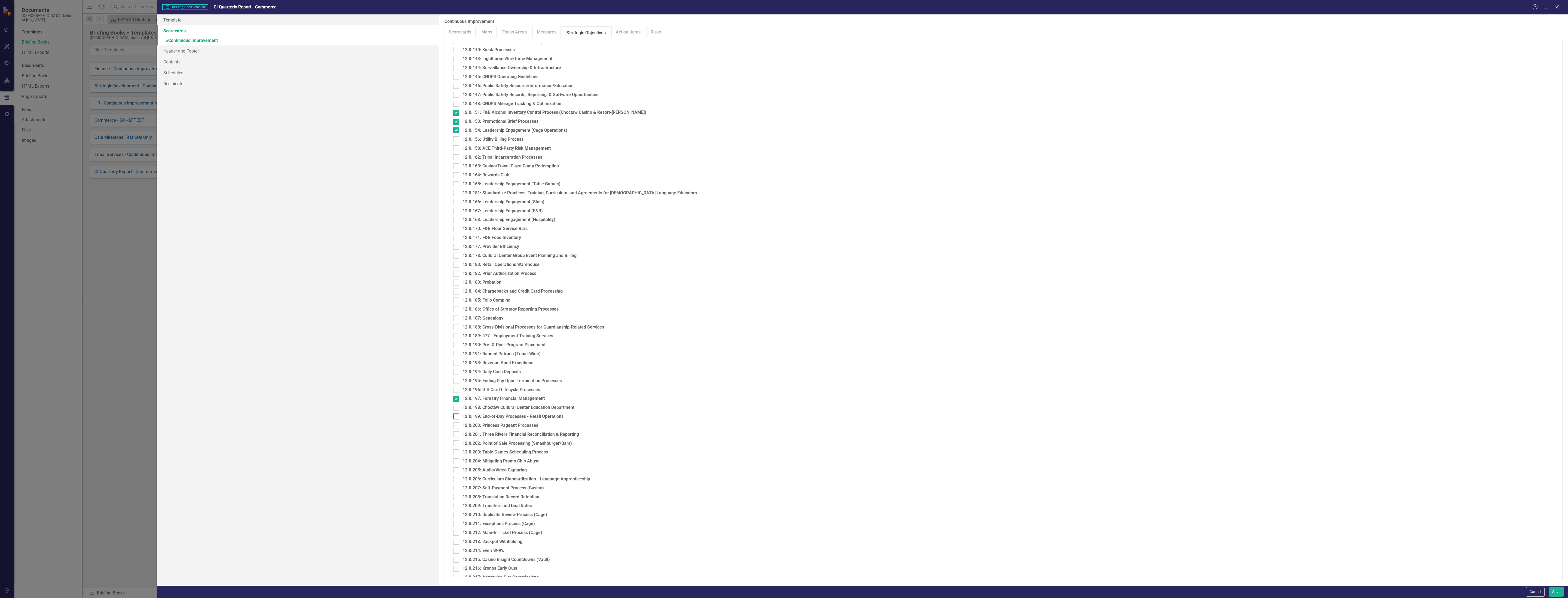
click at [457, 415] on input "12.0.199: End-of-Day Processes - Retail Operations" at bounding box center [455, 415] width 4 height 4
checkbox input "true"
click at [542, 434] on div "12.0.201: Three Rivers Financial Reconciliation & Reporting" at bounding box center [520, 434] width 116 height 6
click at [457, 434] on input "12.0.201: Three Rivers Financial Reconciliation & Reporting" at bounding box center [455, 433] width 4 height 4
checkbox input "true"
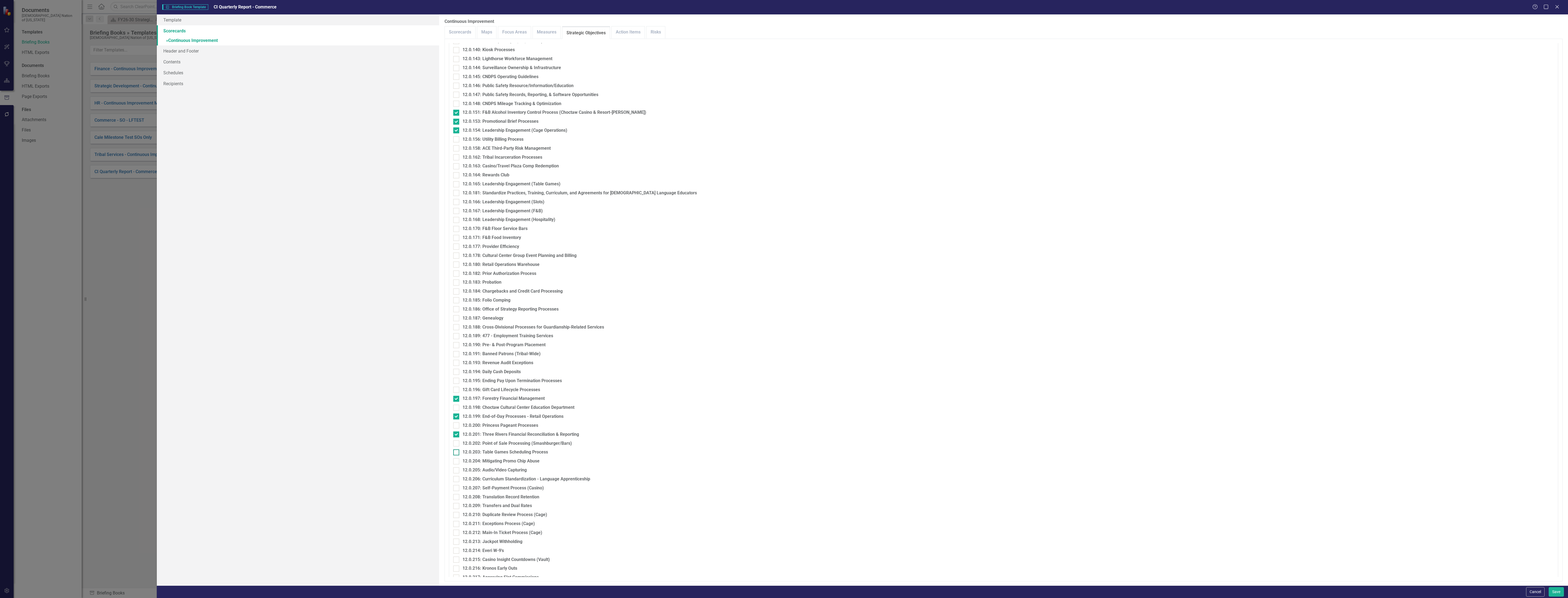
click at [539, 453] on div "12.0.203: Table Games Scheduling Process" at bounding box center [505, 452] width 85 height 6
click at [457, 453] on input "12.0.203: Table Games Scheduling Process" at bounding box center [455, 451] width 4 height 4
checkbox input "true"
click at [539, 462] on div "12.0.204: Mitigating Promo Chip Abuse" at bounding box center [501, 461] width 77 height 6
click at [457, 462] on input "12.0.204: Mitigating Promo Chip Abuse" at bounding box center [455, 460] width 4 height 4
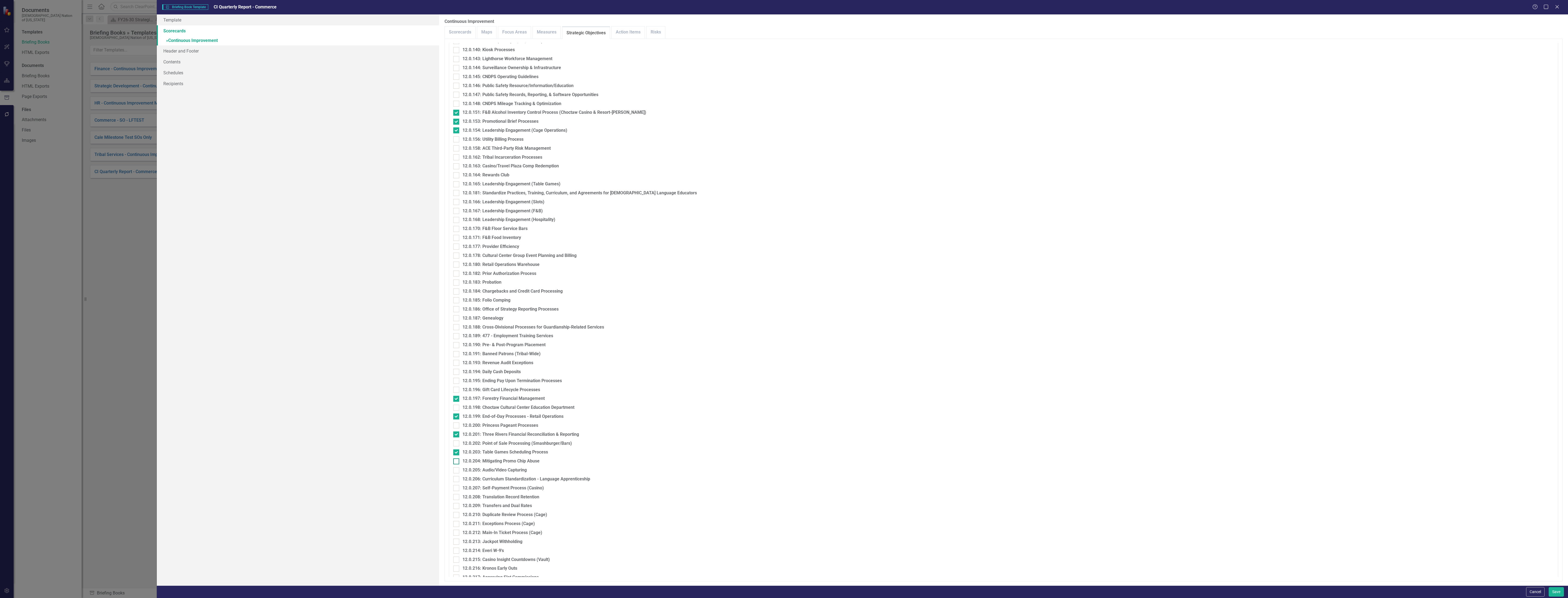
checkbox input "true"
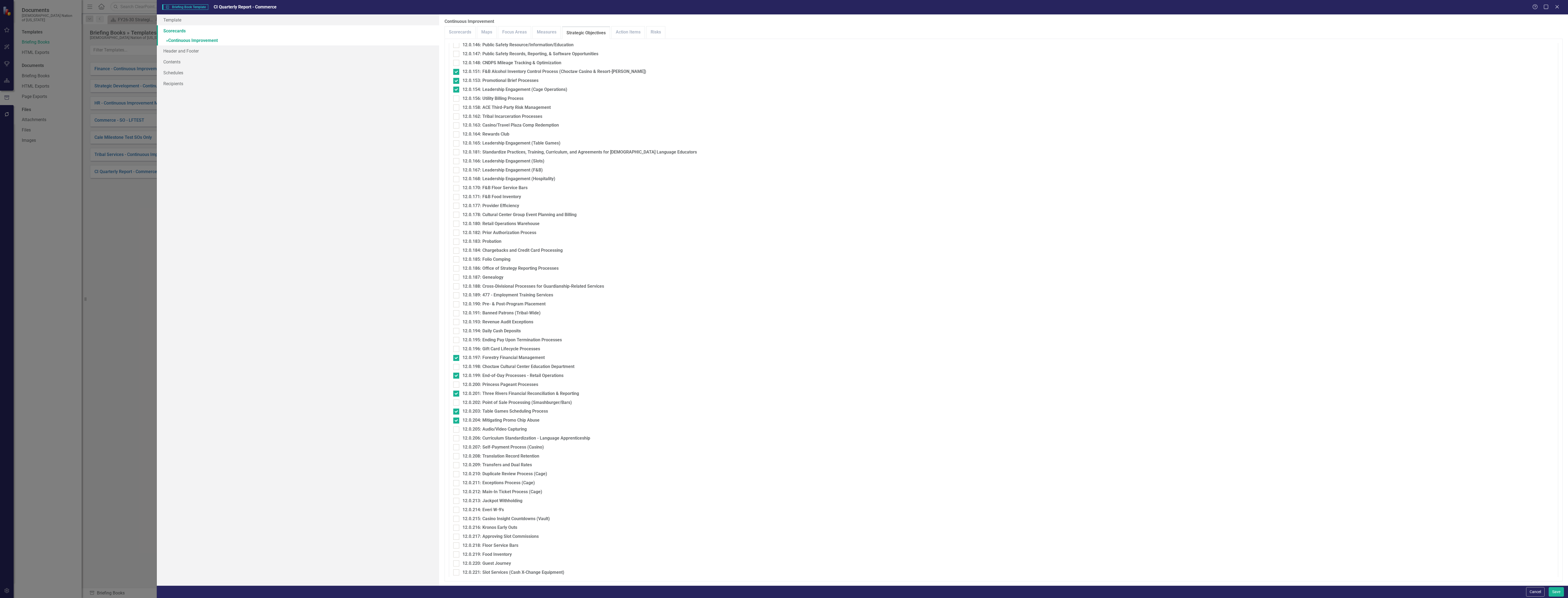
click at [518, 464] on div "12.0.209: Transfers and Dual Rates" at bounding box center [497, 465] width 69 height 6
click at [457, 464] on input "12.0.209: Transfers and Dual Rates" at bounding box center [455, 464] width 4 height 4
checkbox input "true"
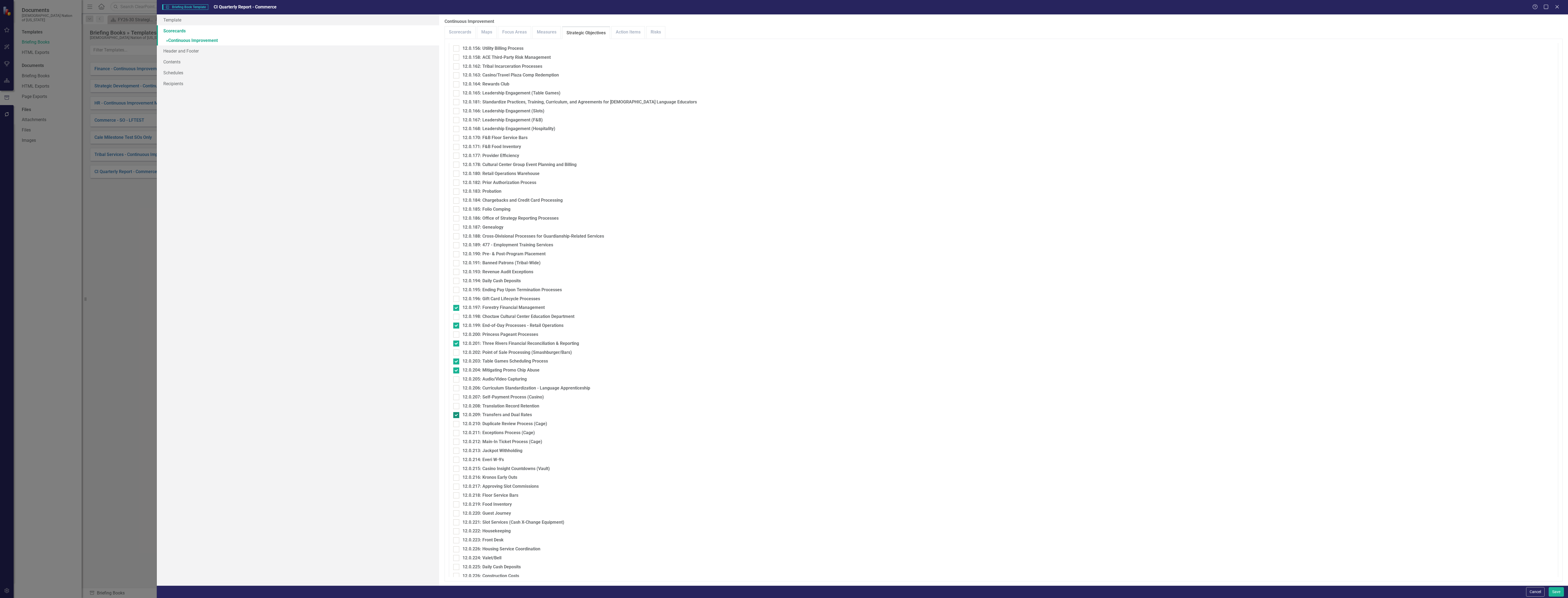
scroll to position [2180, 0]
click at [1550, 594] on button "Save" at bounding box center [1556, 592] width 15 height 10
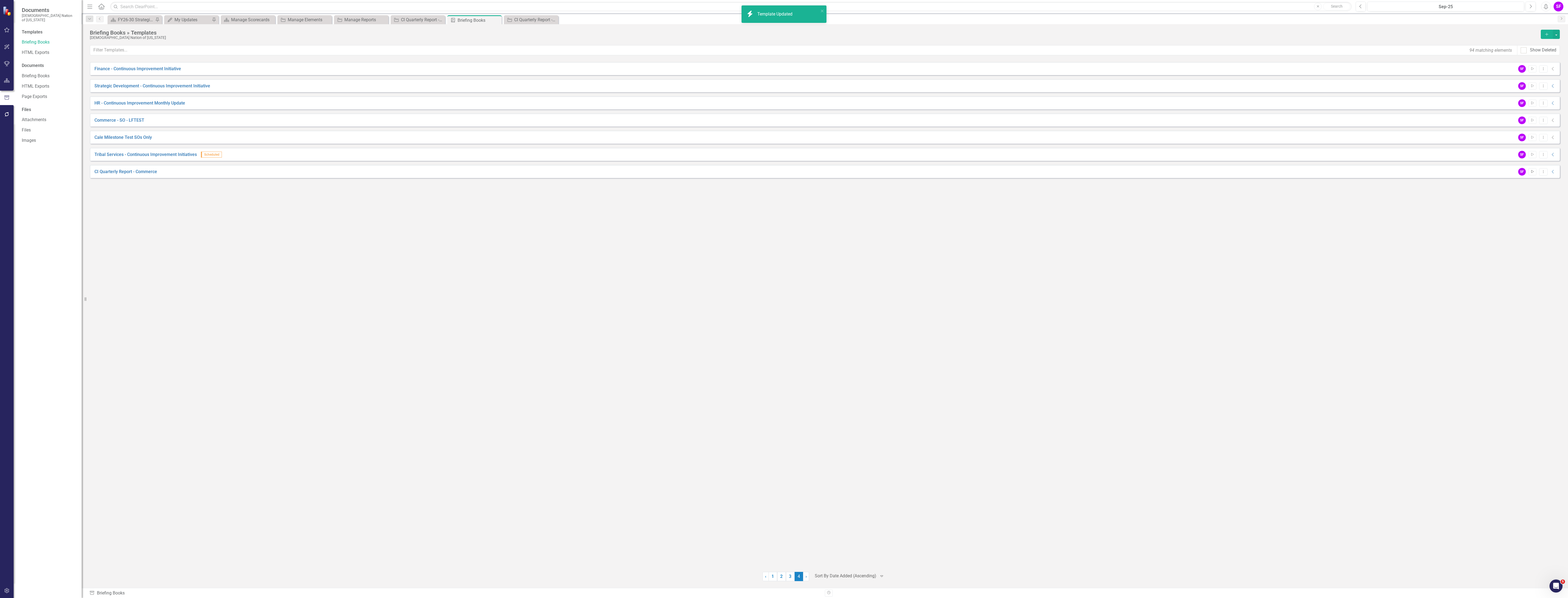
click at [1533, 174] on button "Start" at bounding box center [1532, 172] width 8 height 7
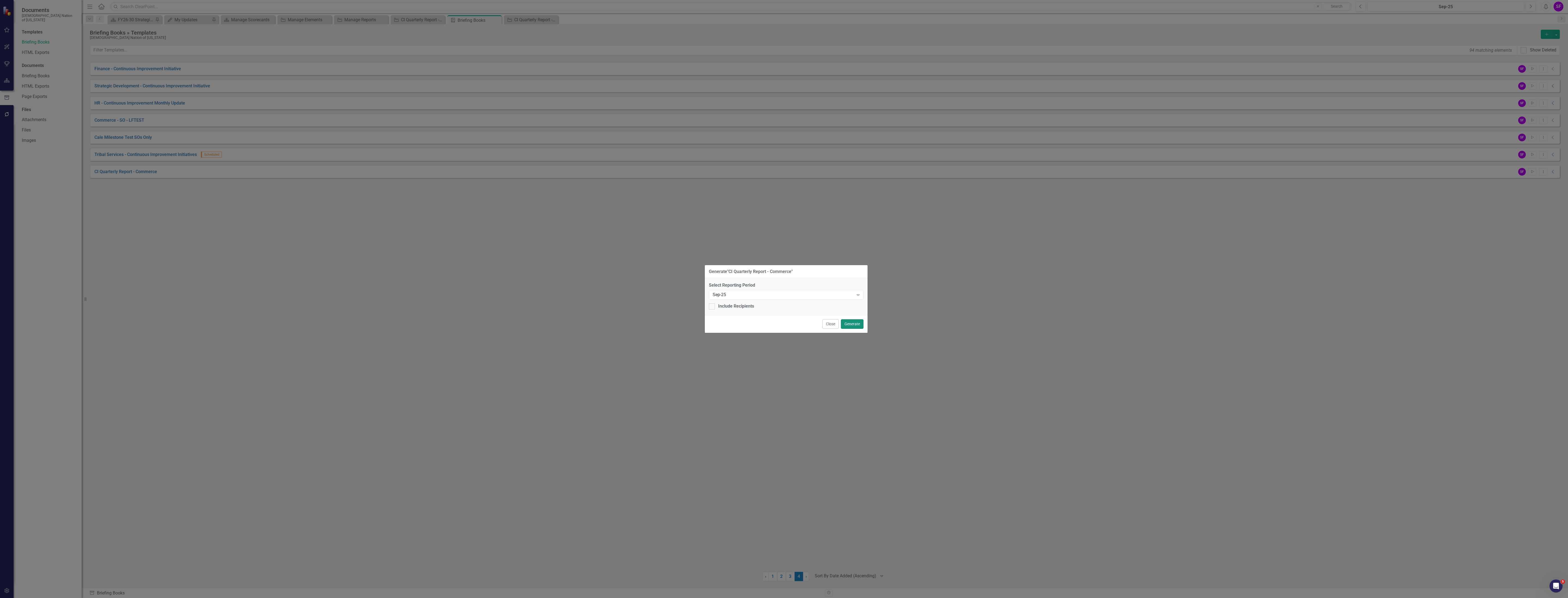
click at [848, 324] on button "Generate" at bounding box center [852, 324] width 23 height 10
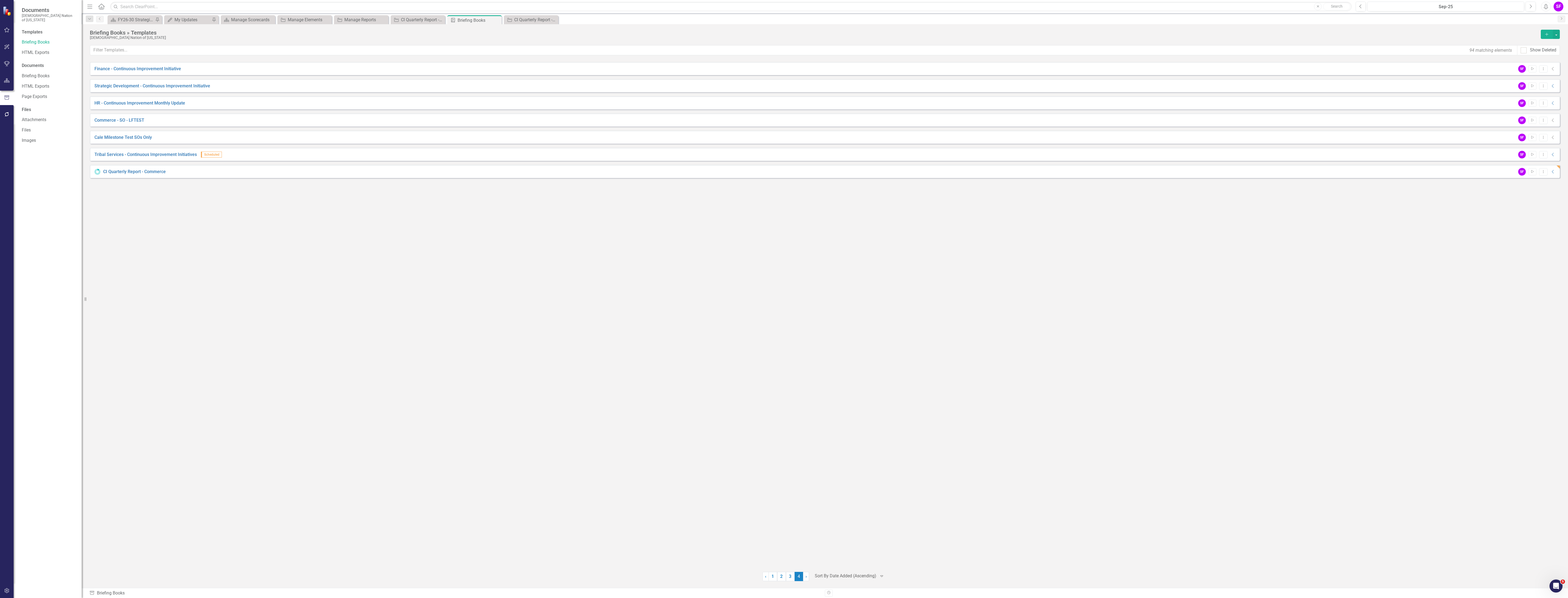
click at [94, 9] on div "Menu Home Search Close Search" at bounding box center [718, 6] width 1264 height 10
click at [90, 9] on icon "Menu" at bounding box center [90, 6] width 7 height 5
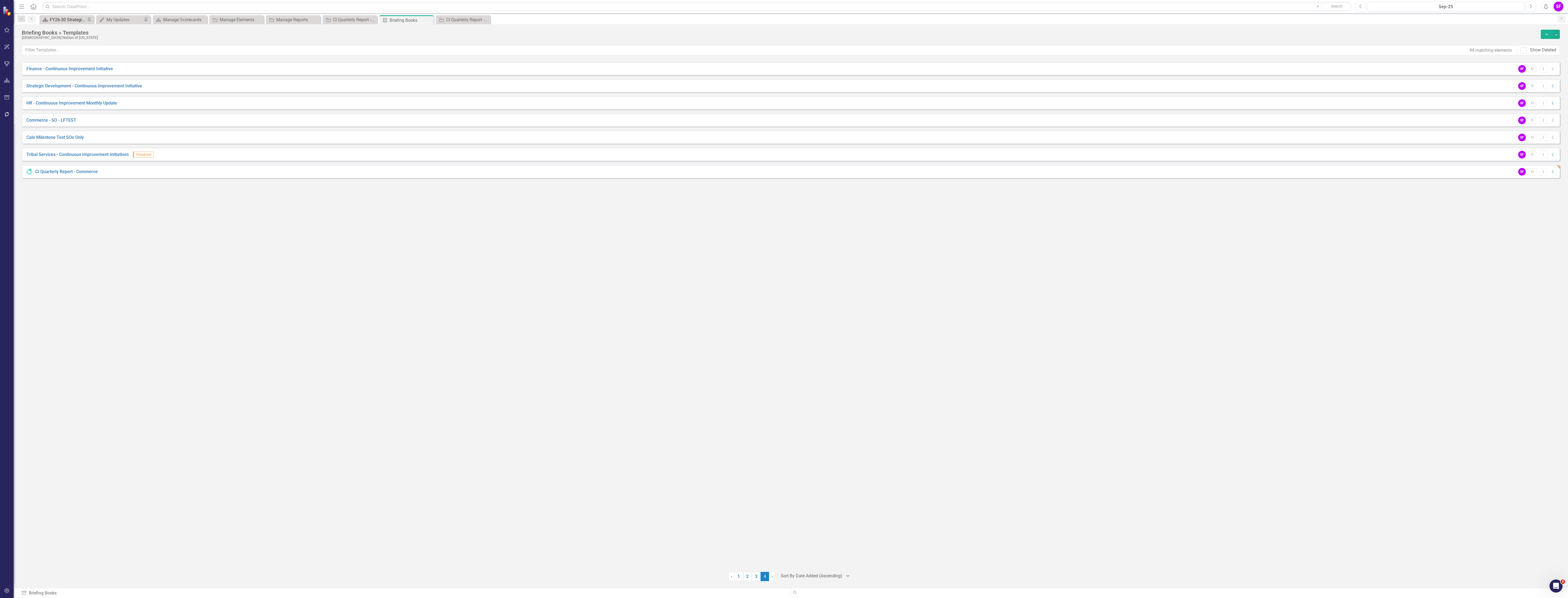
click at [60, 19] on div "FY26-30 Strategic Plan" at bounding box center [68, 19] width 36 height 7
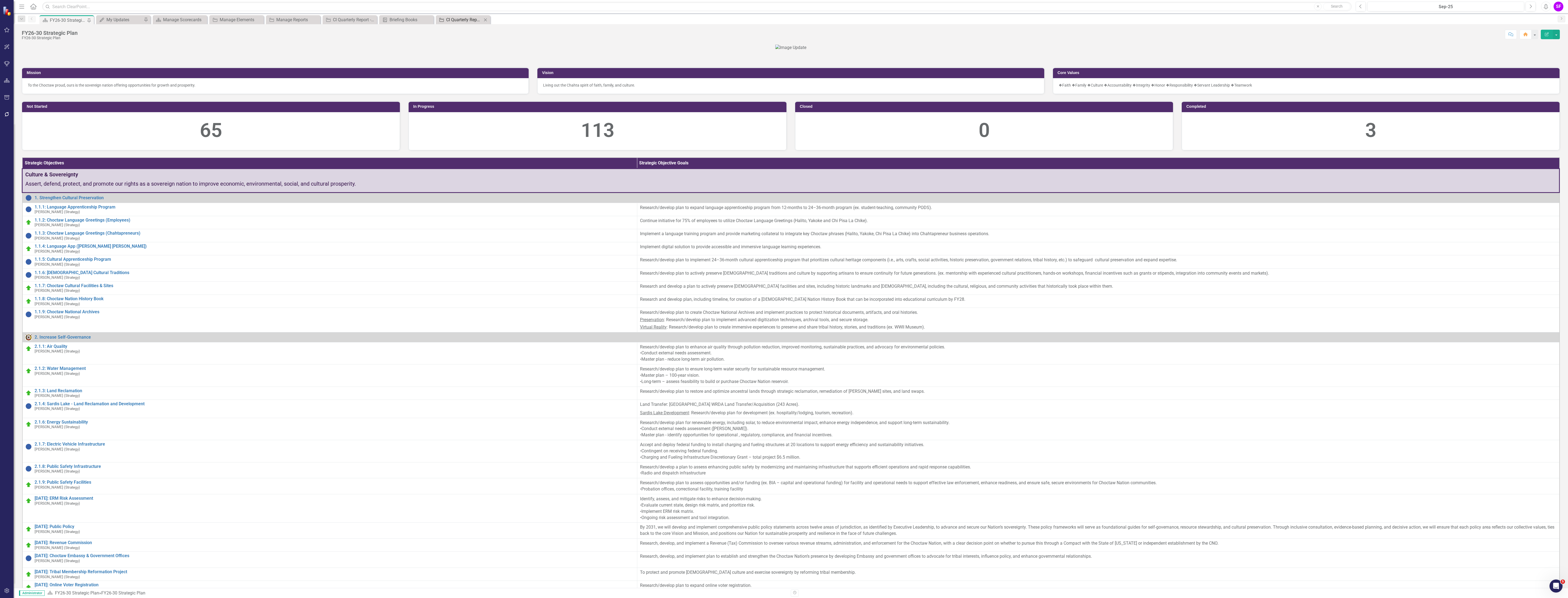
click at [473, 23] on div "CI Quarterly Report - Commerce - In Progress - Horizontal" at bounding box center [464, 19] width 36 height 7
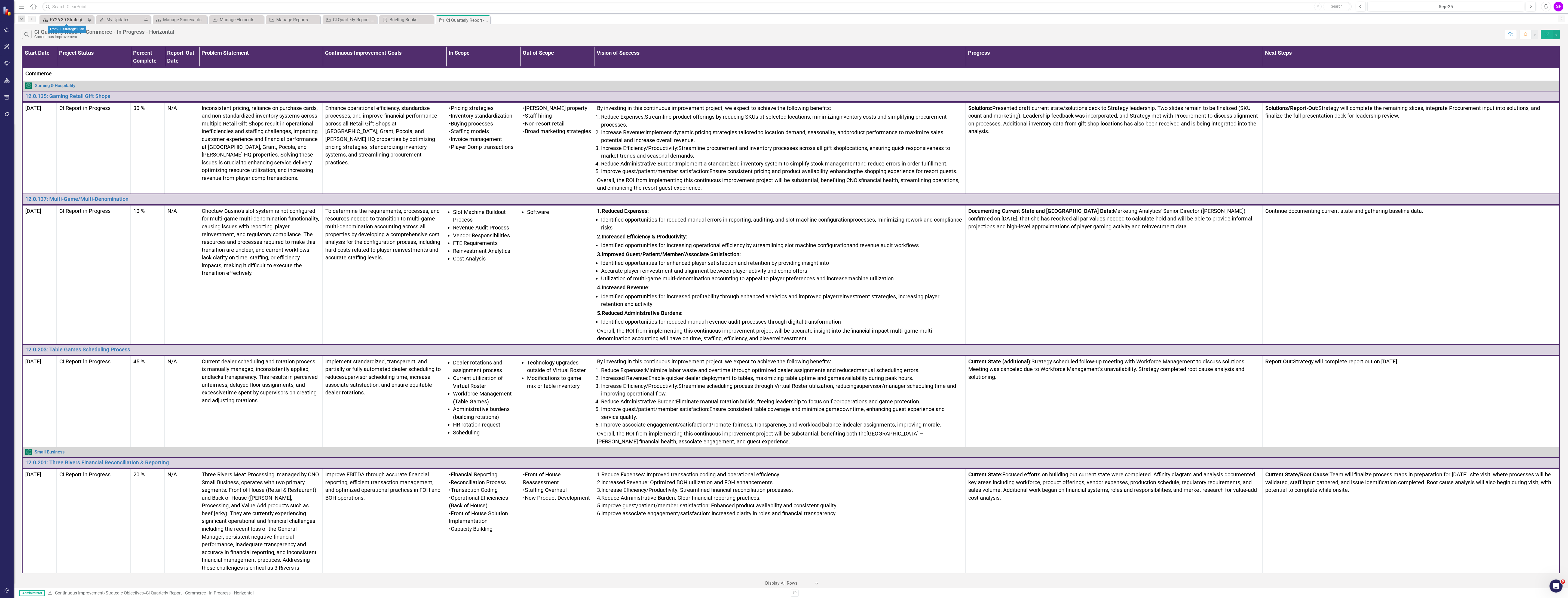
click at [57, 19] on div "FY26-30 Strategic Plan" at bounding box center [68, 19] width 36 height 7
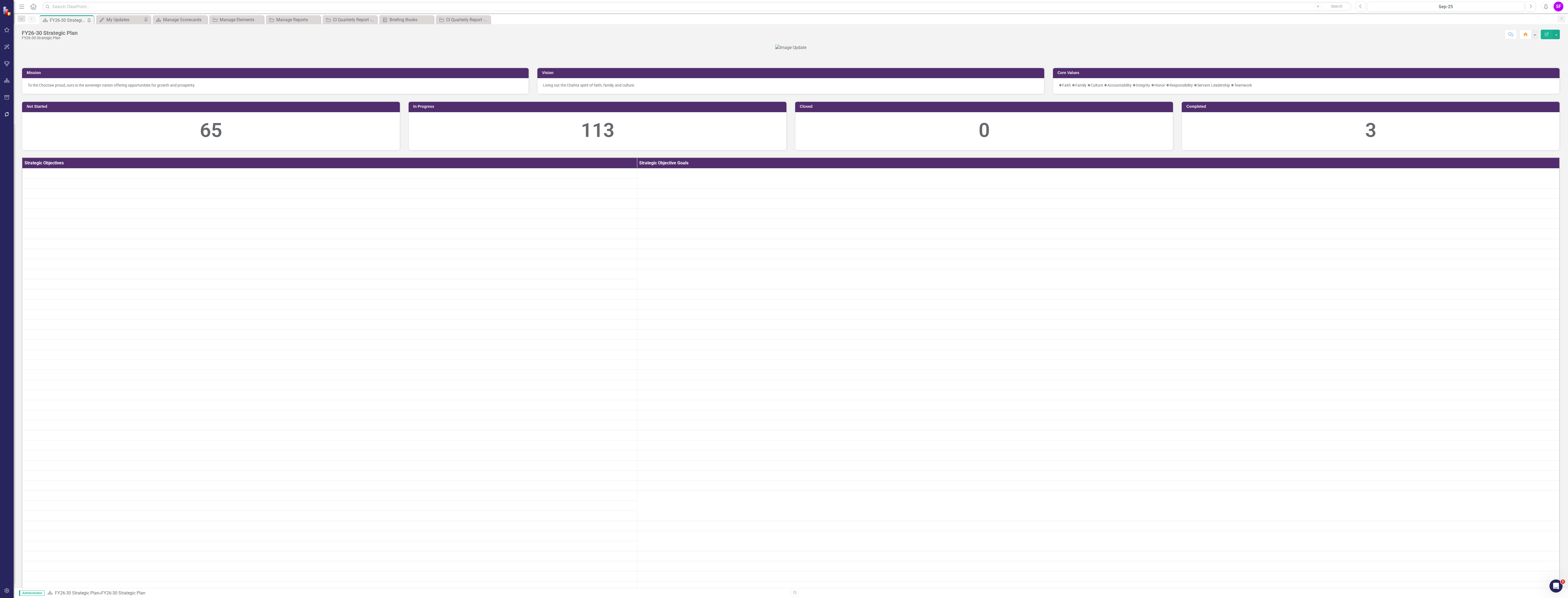
click at [21, 5] on icon "Menu" at bounding box center [22, 6] width 7 height 5
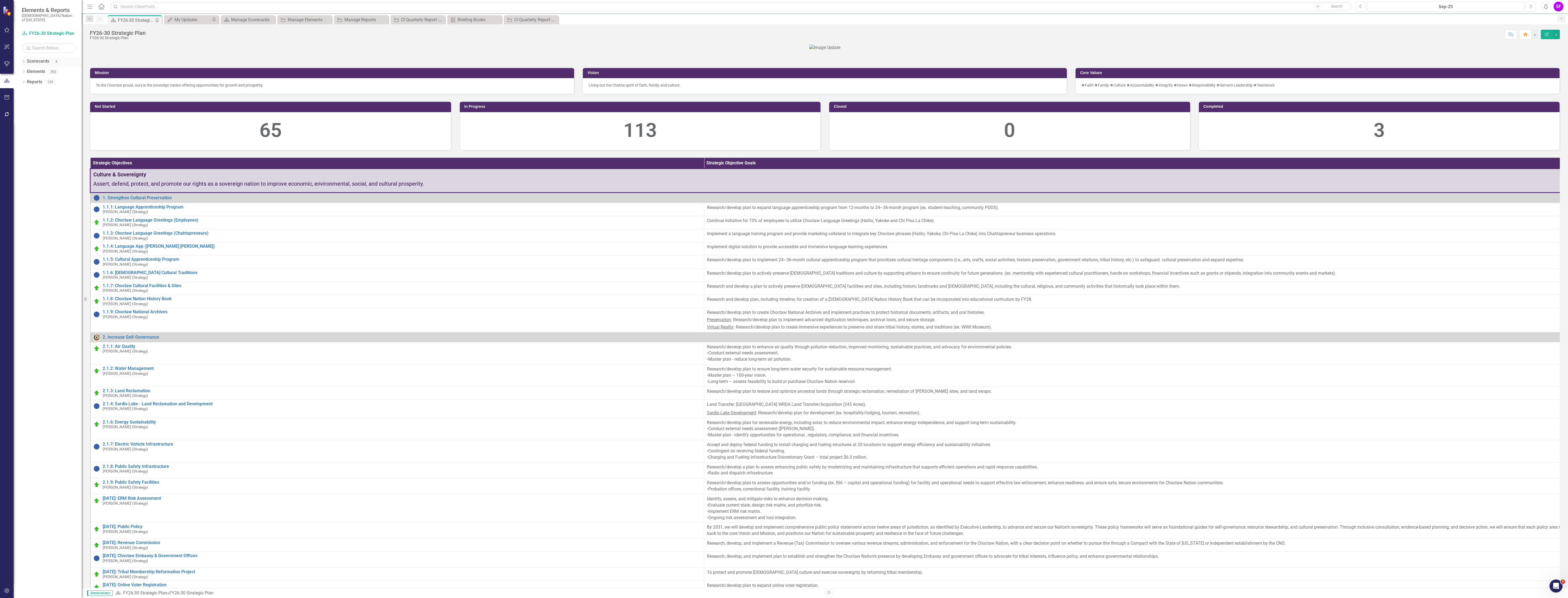
click at [31, 58] on link "Scorecards" at bounding box center [38, 61] width 23 height 6
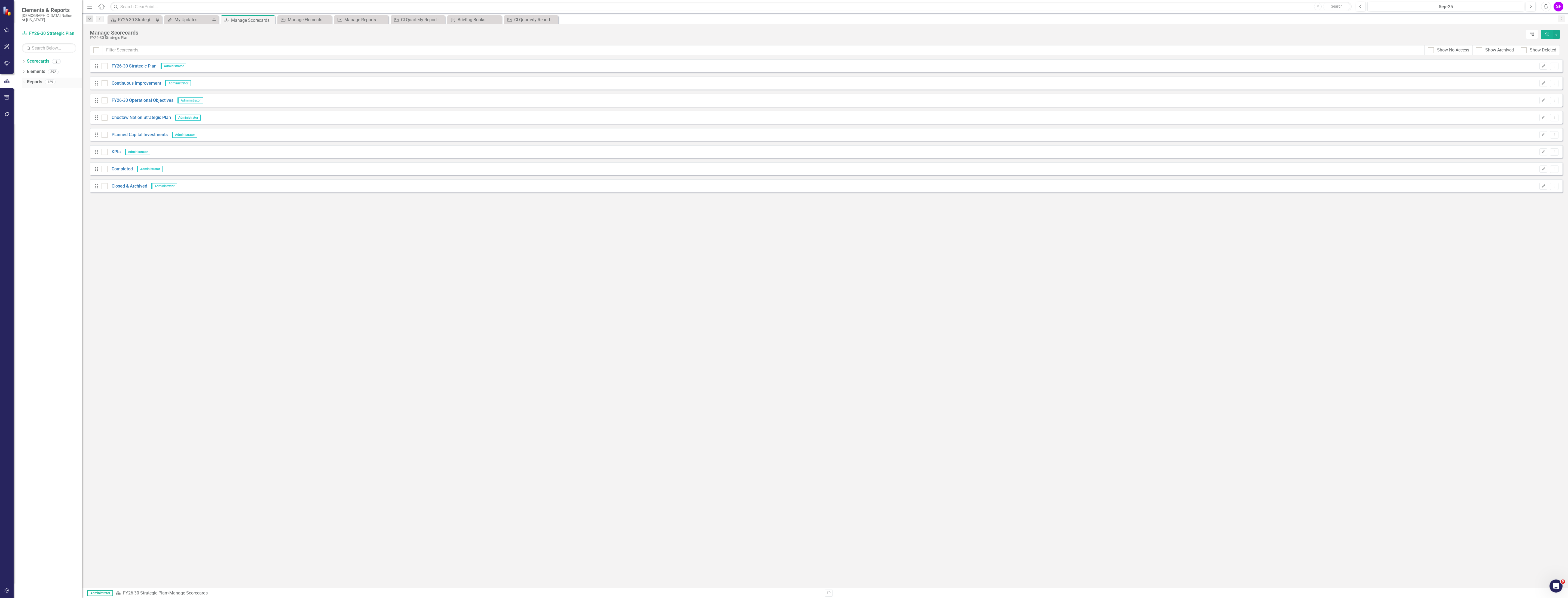
click at [36, 79] on link "Reports" at bounding box center [34, 82] width 15 height 6
click at [1544, 32] on icon "Add" at bounding box center [1547, 34] width 5 height 4
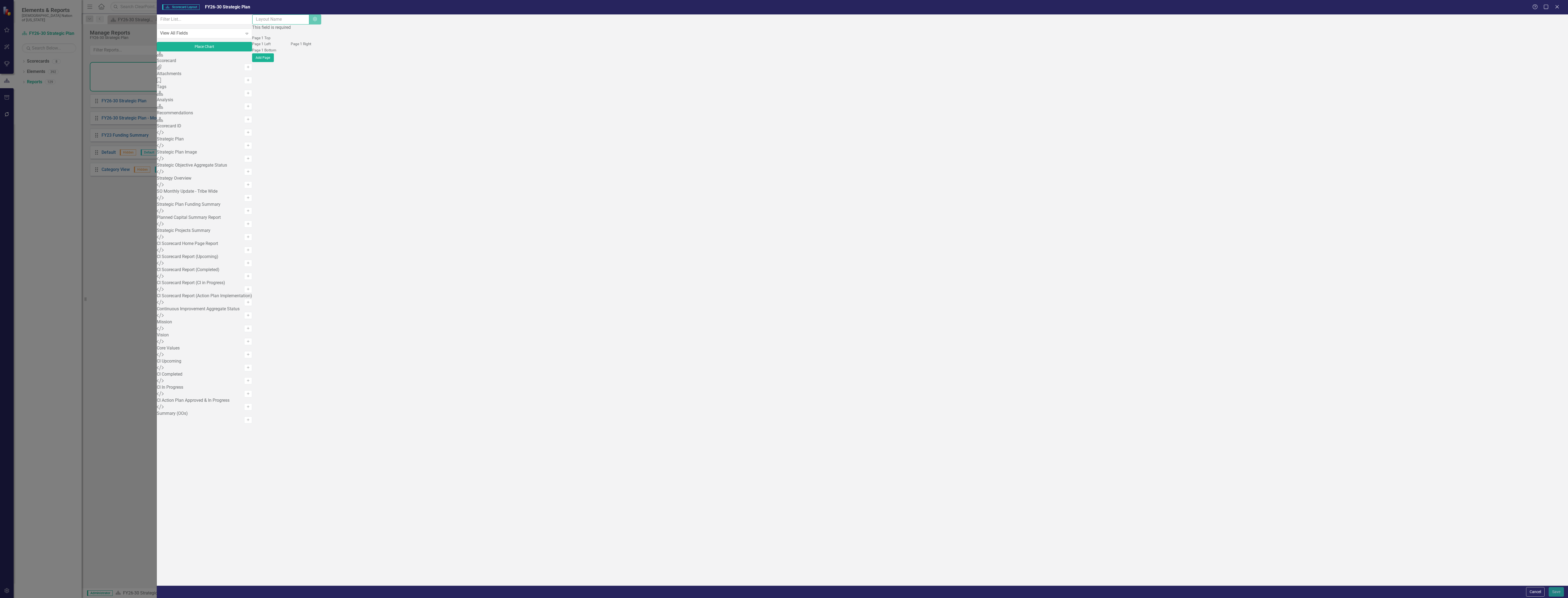
click at [309, 21] on input "text" at bounding box center [281, 19] width 57 height 10
click at [1539, 594] on button "Cancel" at bounding box center [1535, 592] width 18 height 10
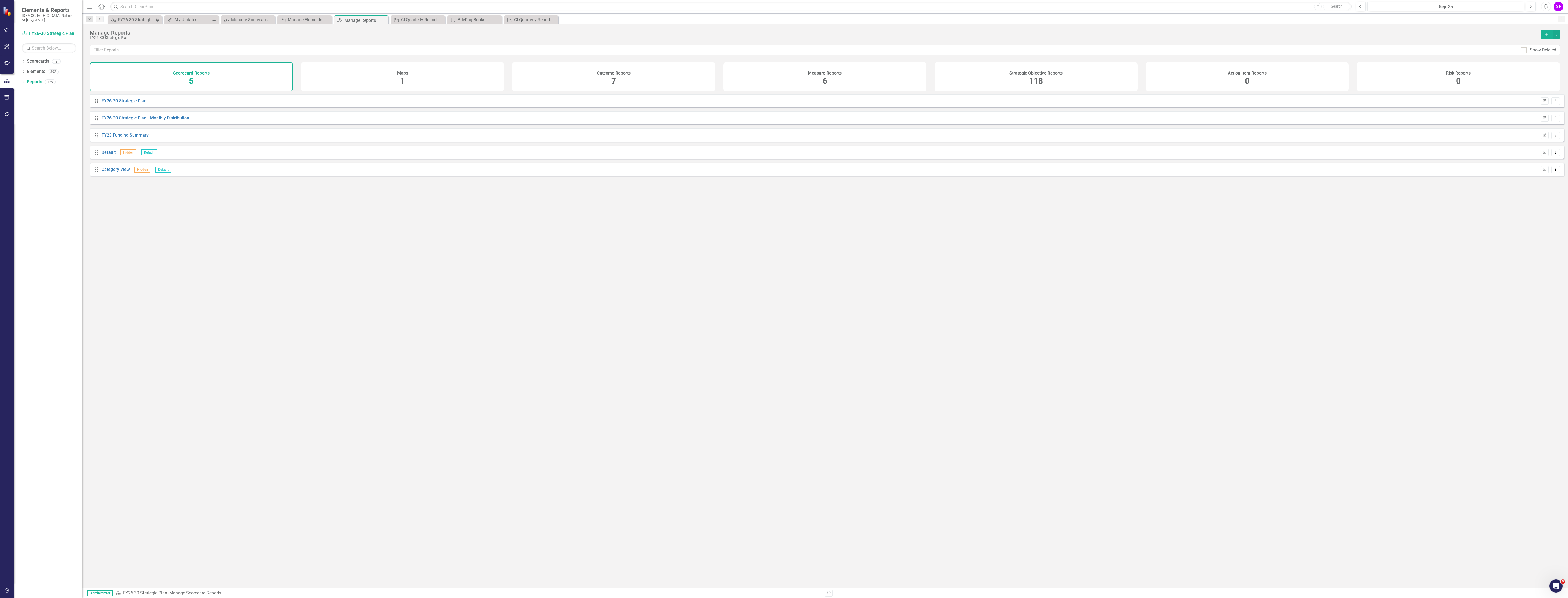
click at [1559, 7] on div "SF" at bounding box center [1558, 7] width 10 height 10
click at [1545, 62] on link "Settings System Setup" at bounding box center [1541, 58] width 43 height 10
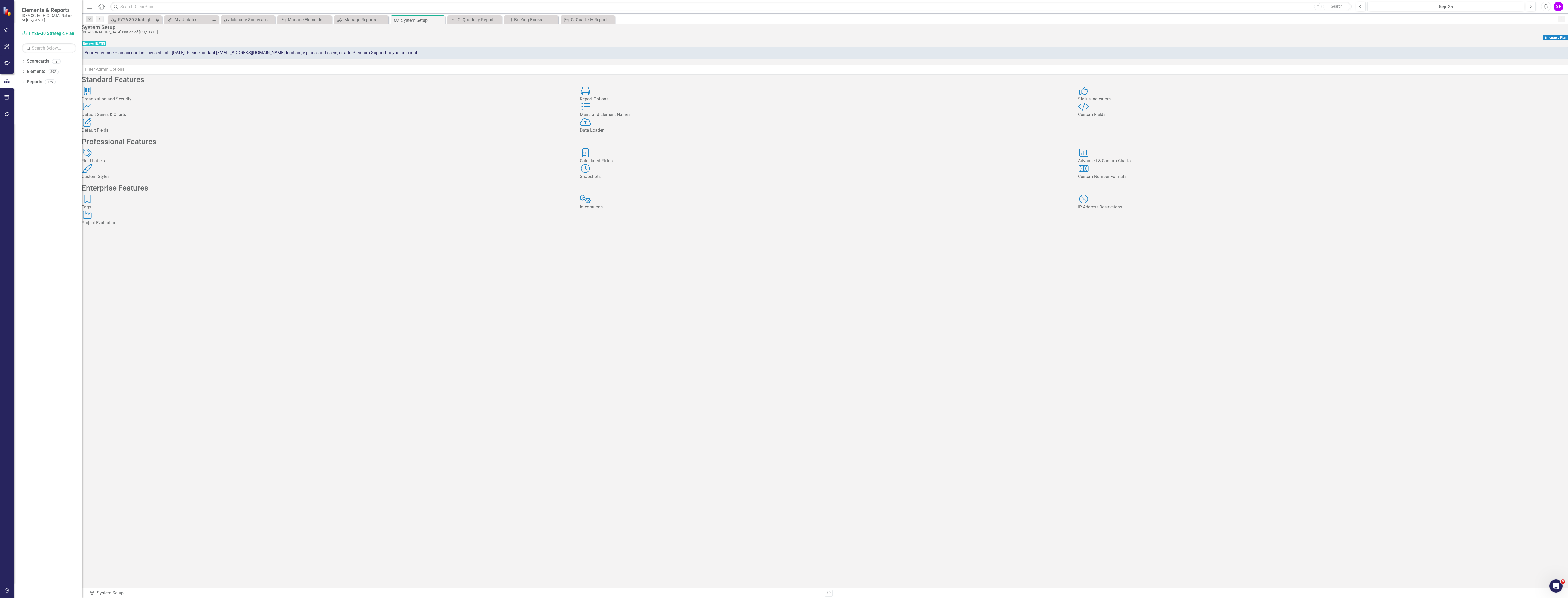
click at [1558, 9] on div "SF" at bounding box center [1558, 7] width 10 height 10
click at [1530, 68] on link "icon.portal Success Portal" at bounding box center [1541, 68] width 43 height 10
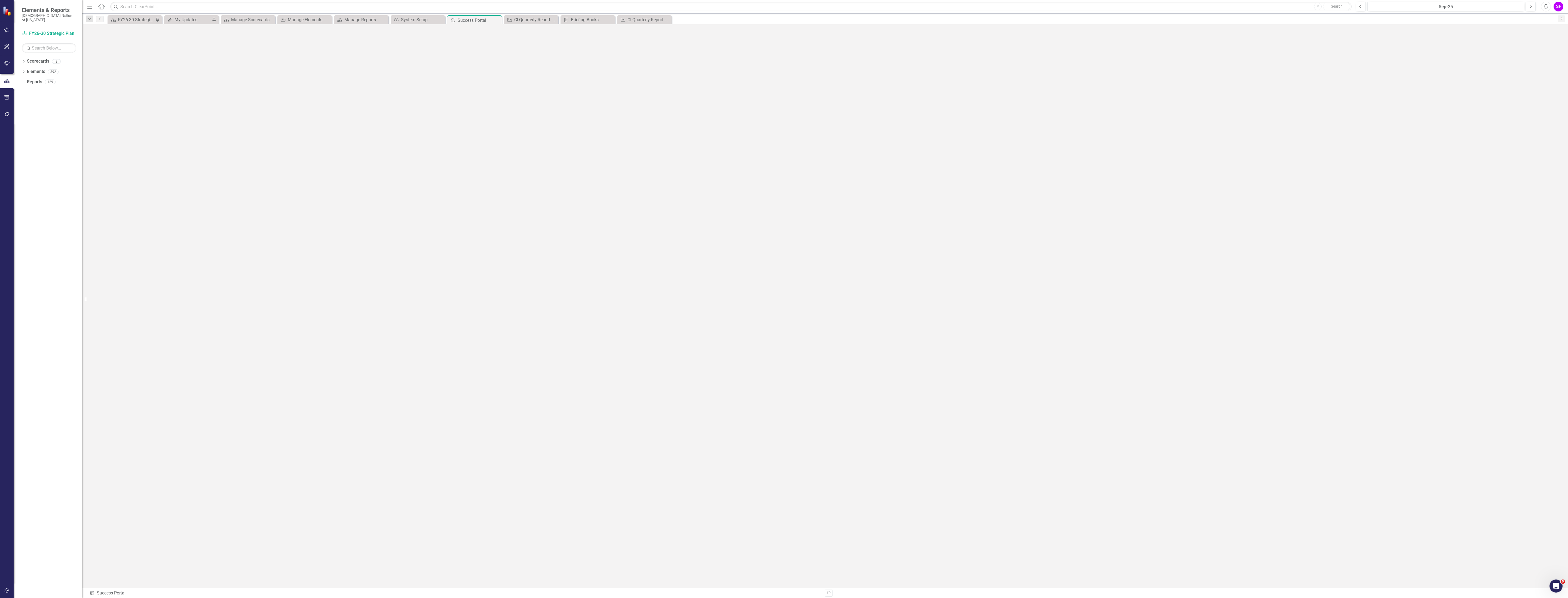
click at [1543, 8] on icon "Alerts" at bounding box center [1545, 6] width 5 height 5
click at [1548, 7] on icon "Alerts" at bounding box center [1545, 6] width 5 height 5
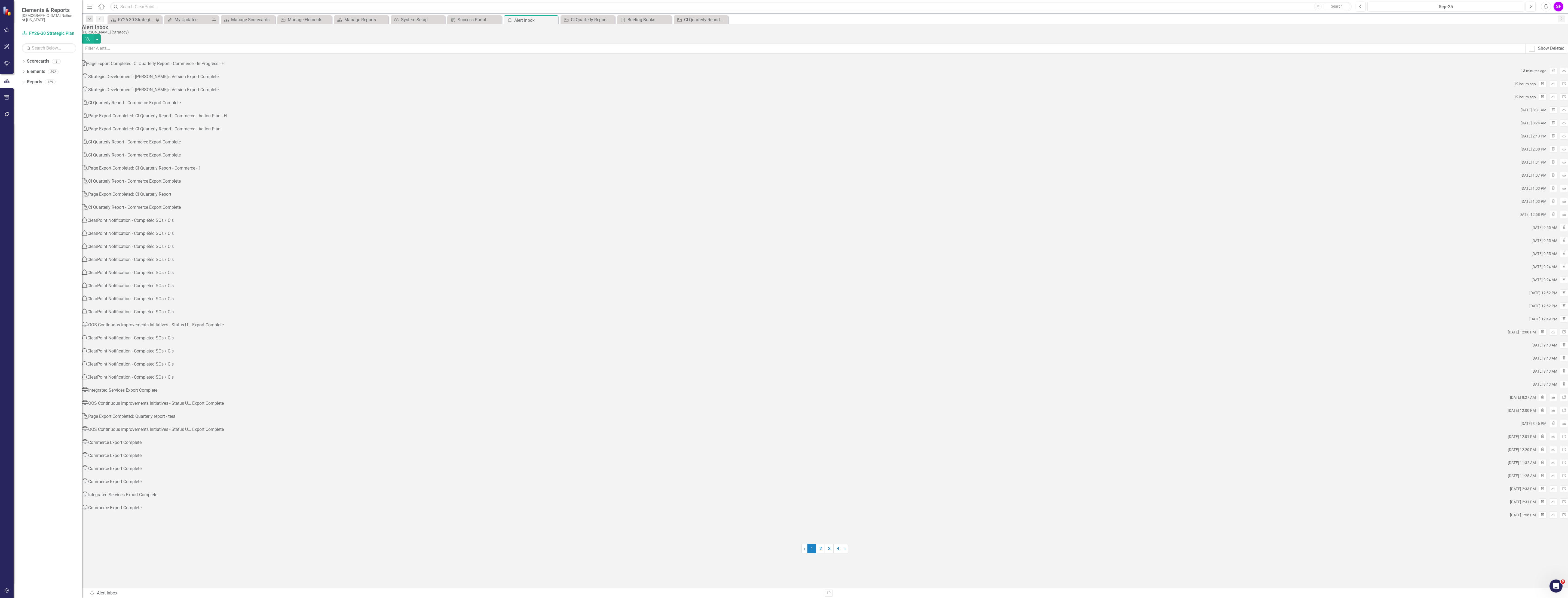
click at [1548, 3] on button "Alerts" at bounding box center [1546, 7] width 10 height 10
click at [1545, 5] on icon "Alerts" at bounding box center [1545, 6] width 5 height 5
click at [1561, 7] on div "SF" at bounding box center [1558, 7] width 10 height 10
click at [1547, 64] on link "icon.portal Success Portal" at bounding box center [1541, 68] width 43 height 10
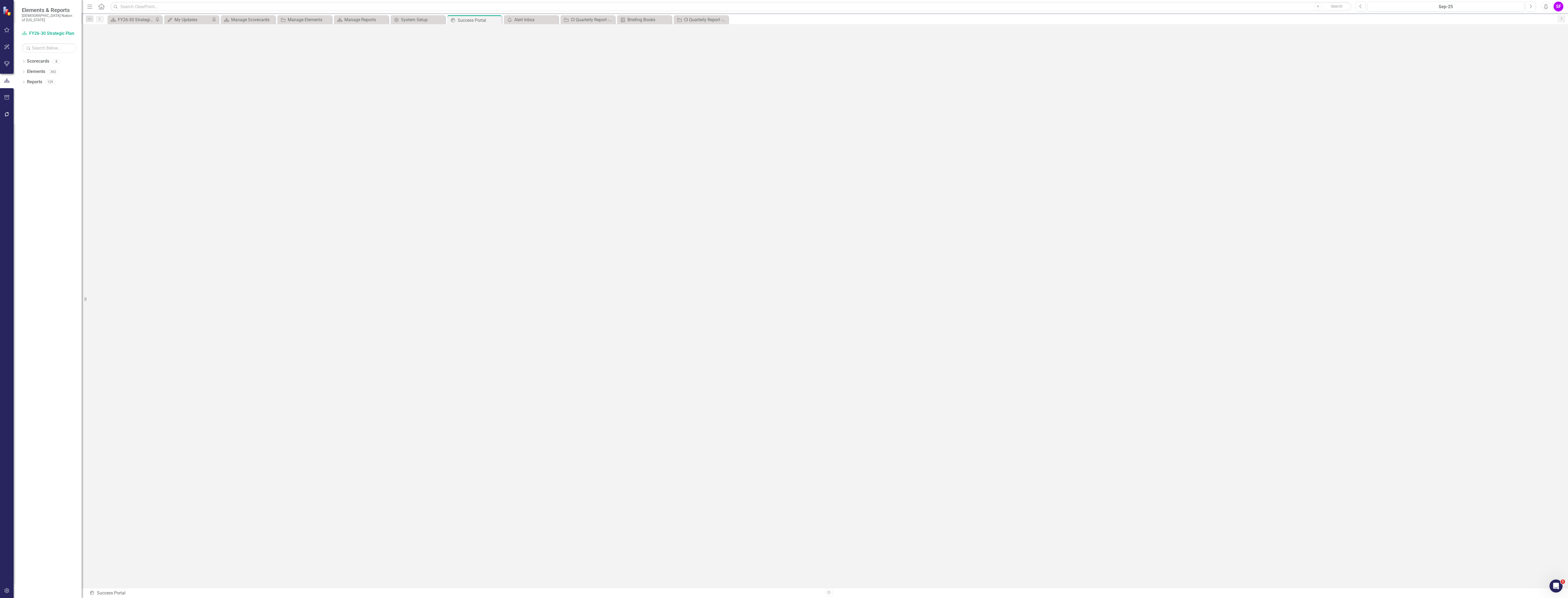
click at [5, 98] on icon "button" at bounding box center [7, 97] width 5 height 4
click at [36, 83] on link "HTML Exports" at bounding box center [49, 86] width 54 height 6
click at [39, 52] on div "HTML Exports" at bounding box center [49, 52] width 54 height 9
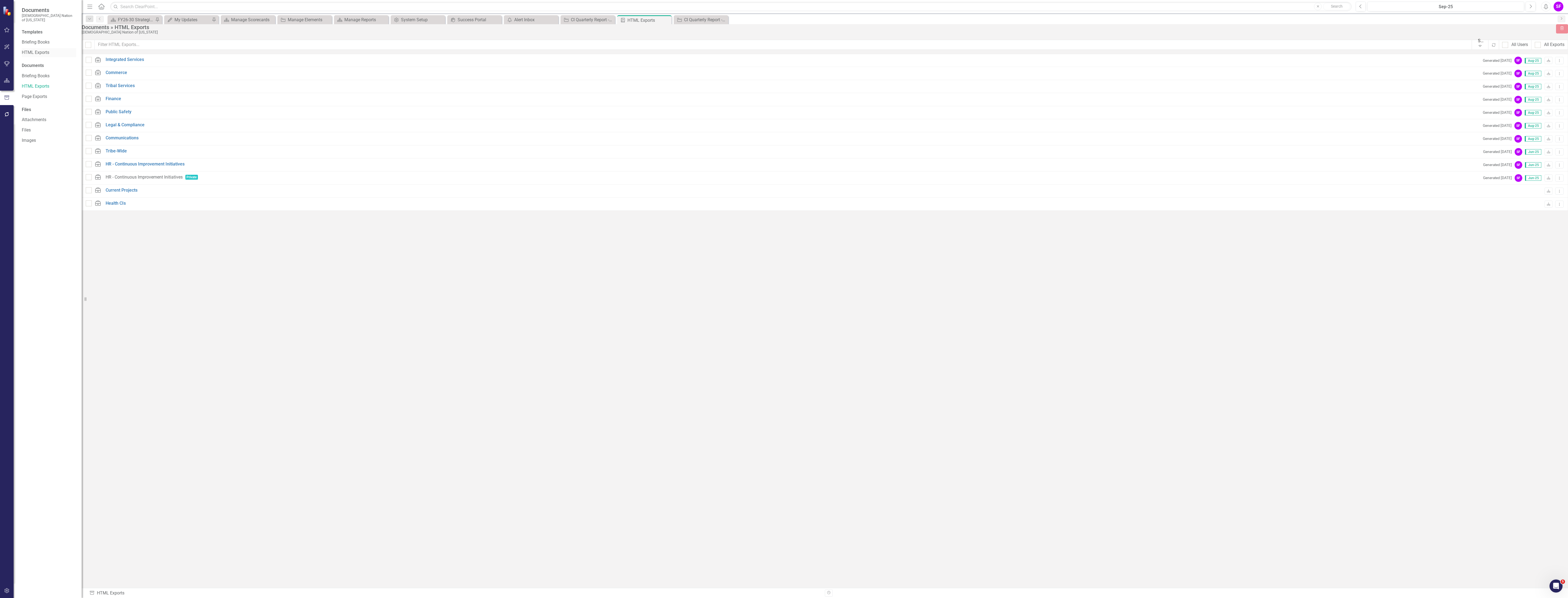
checkbox input "false"
click at [36, 50] on link "HTML Exports" at bounding box center [49, 52] width 54 height 6
click at [1553, 271] on div "Strategic Development - [PERSON_NAME]'s Version Start Dropdown Menu Collapse" at bounding box center [825, 274] width 1470 height 13
click at [1551, 275] on icon "Collapse" at bounding box center [1553, 274] width 5 height 4
click at [1545, 277] on button "Dropdown Menu" at bounding box center [1547, 277] width 9 height 7
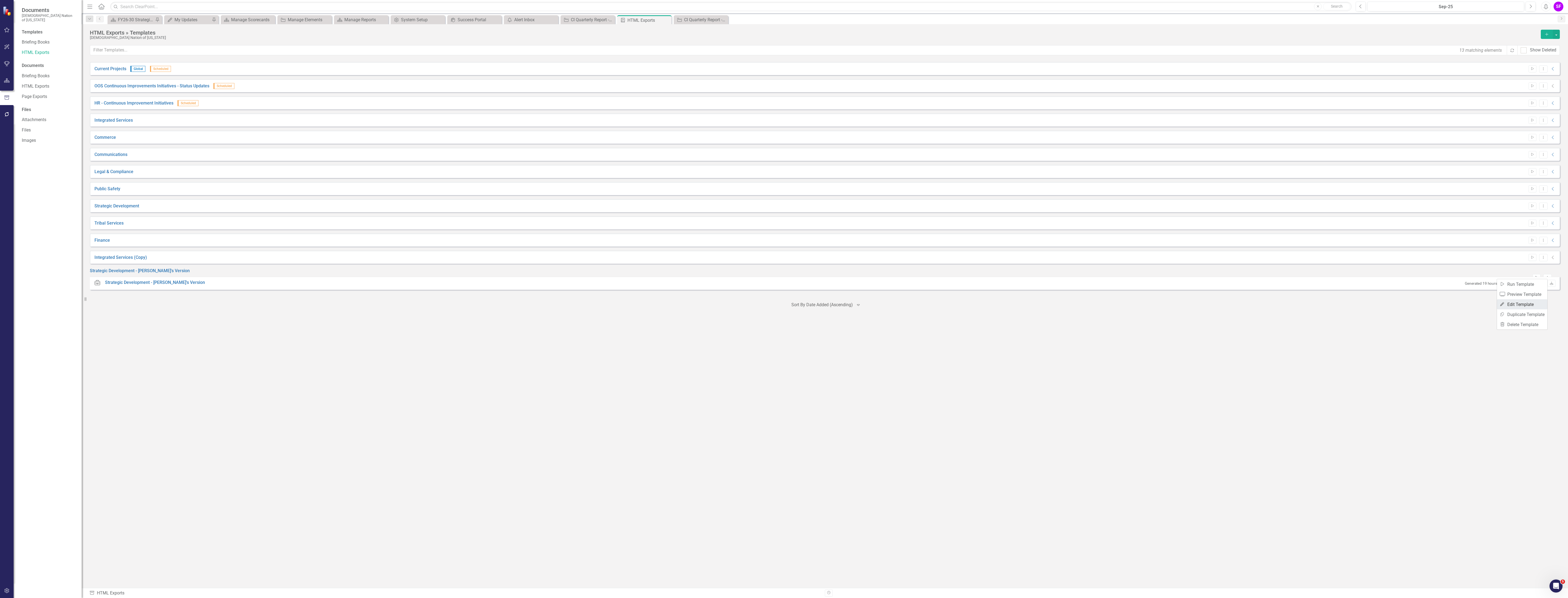
click at [1535, 303] on link "Edit Edit Template" at bounding box center [1522, 304] width 51 height 10
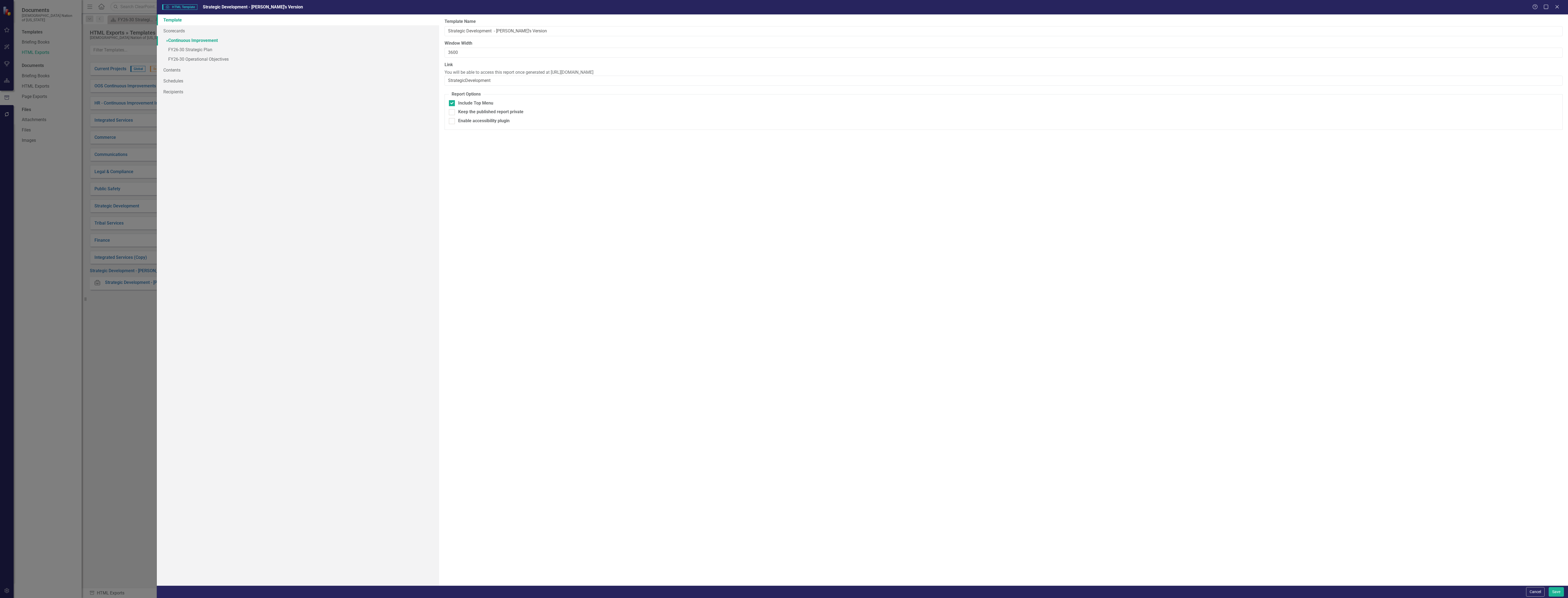
click at [194, 40] on link "» Continuous Improvement" at bounding box center [298, 41] width 282 height 10
click at [194, 48] on link "» FY26-30 Strategic Plan" at bounding box center [298, 50] width 282 height 10
click at [573, 33] on link "Strategic Objectives" at bounding box center [579, 32] width 47 height 12
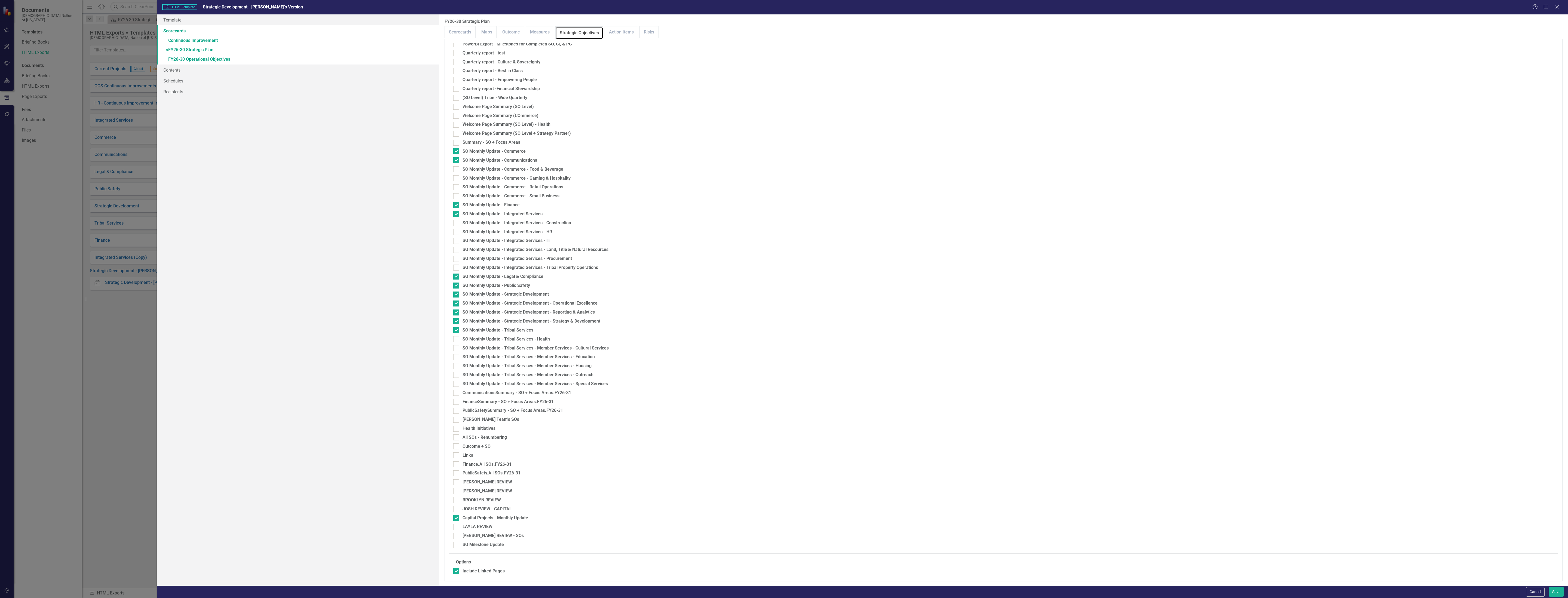
scroll to position [568, 0]
click at [1557, 595] on button "Save" at bounding box center [1556, 592] width 15 height 10
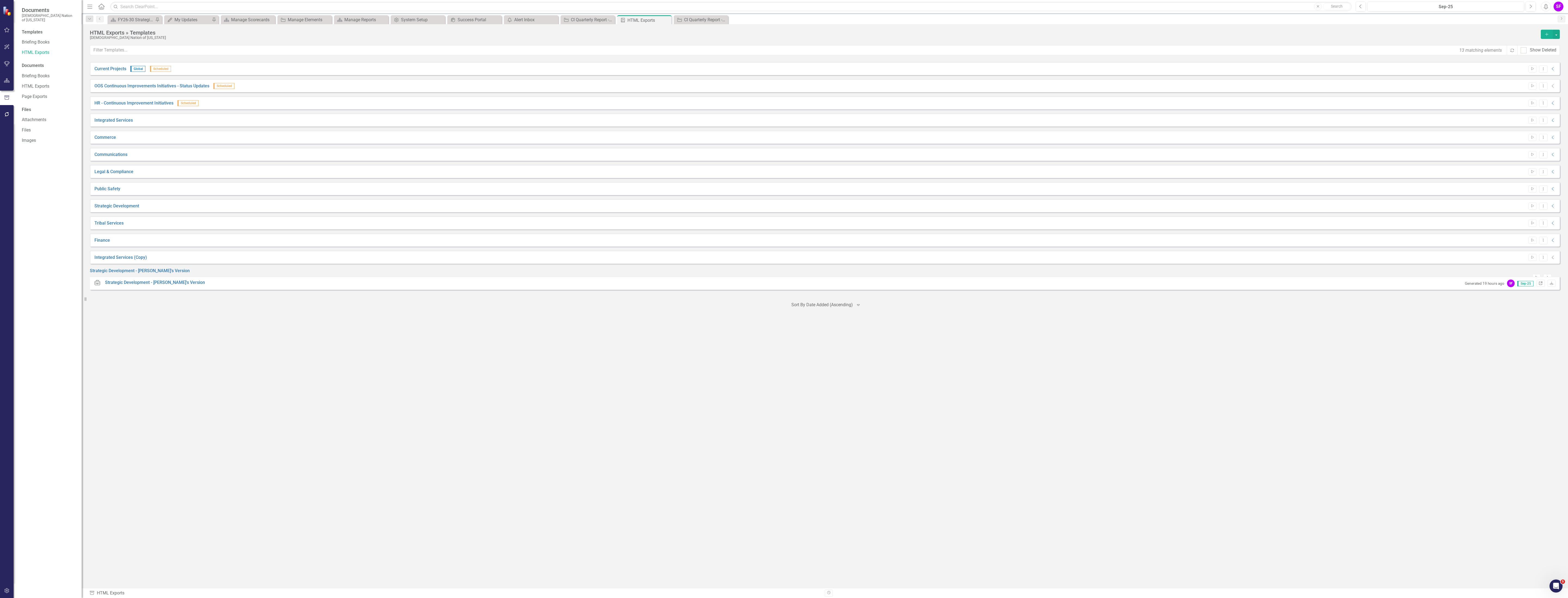
click at [1541, 285] on icon "Link" at bounding box center [1541, 283] width 4 height 3
click at [133, 23] on div "Scorecard FY26-30 Strategic Plan Pin" at bounding box center [135, 19] width 54 height 9
click at [133, 21] on div "FY26-30 Strategic Plan" at bounding box center [136, 19] width 36 height 7
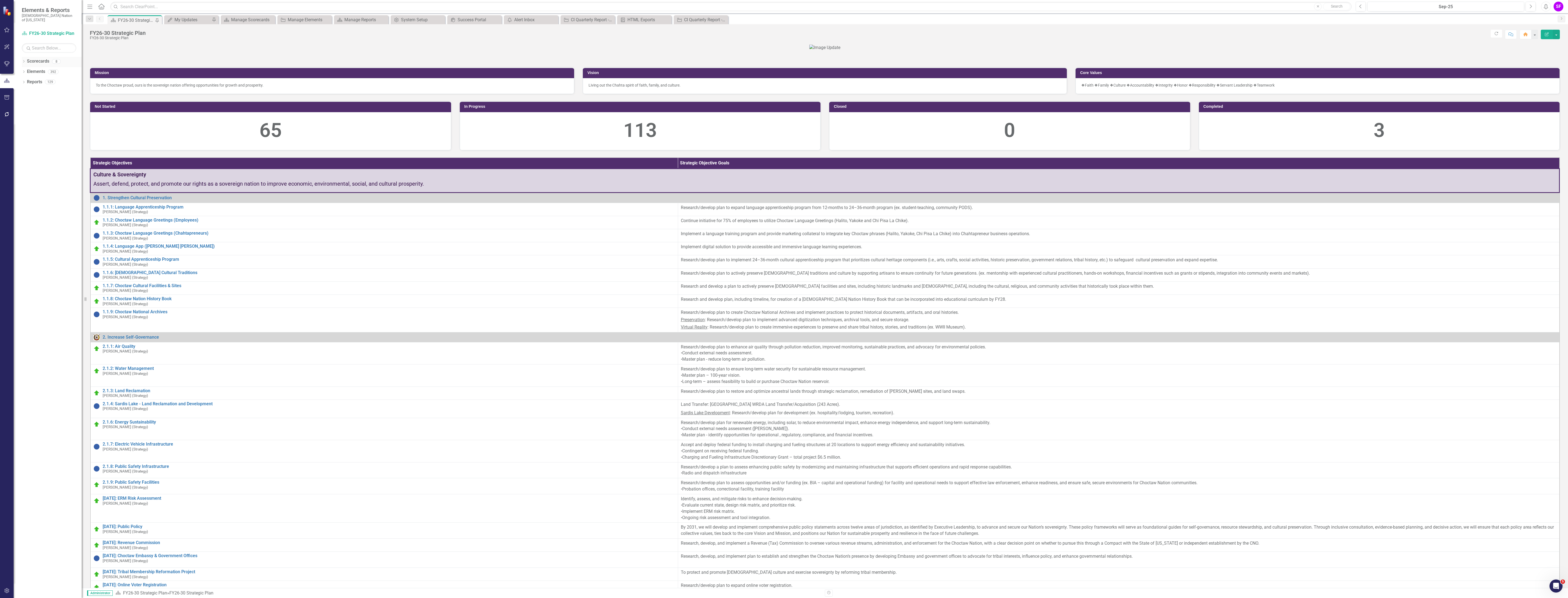
click at [39, 58] on link "Scorecards" at bounding box center [38, 61] width 23 height 6
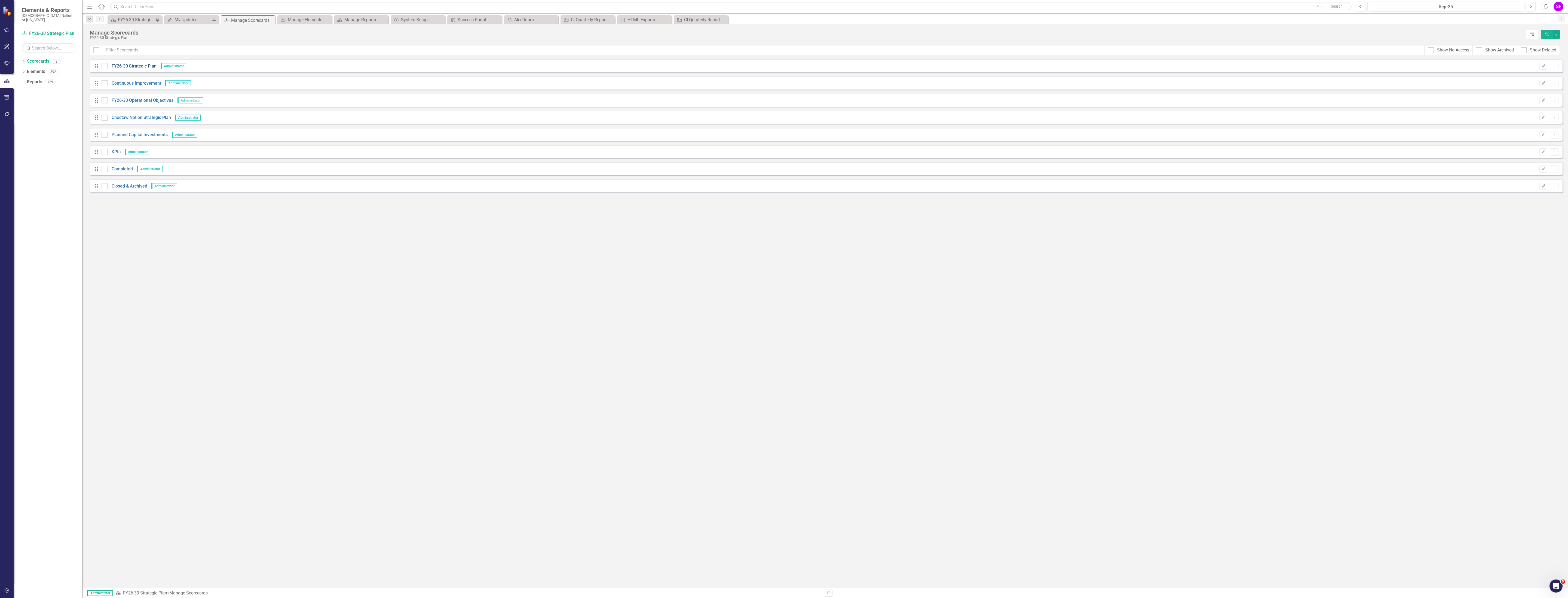
click at [125, 67] on link "FY26-30 Strategic Plan" at bounding box center [132, 66] width 49 height 6
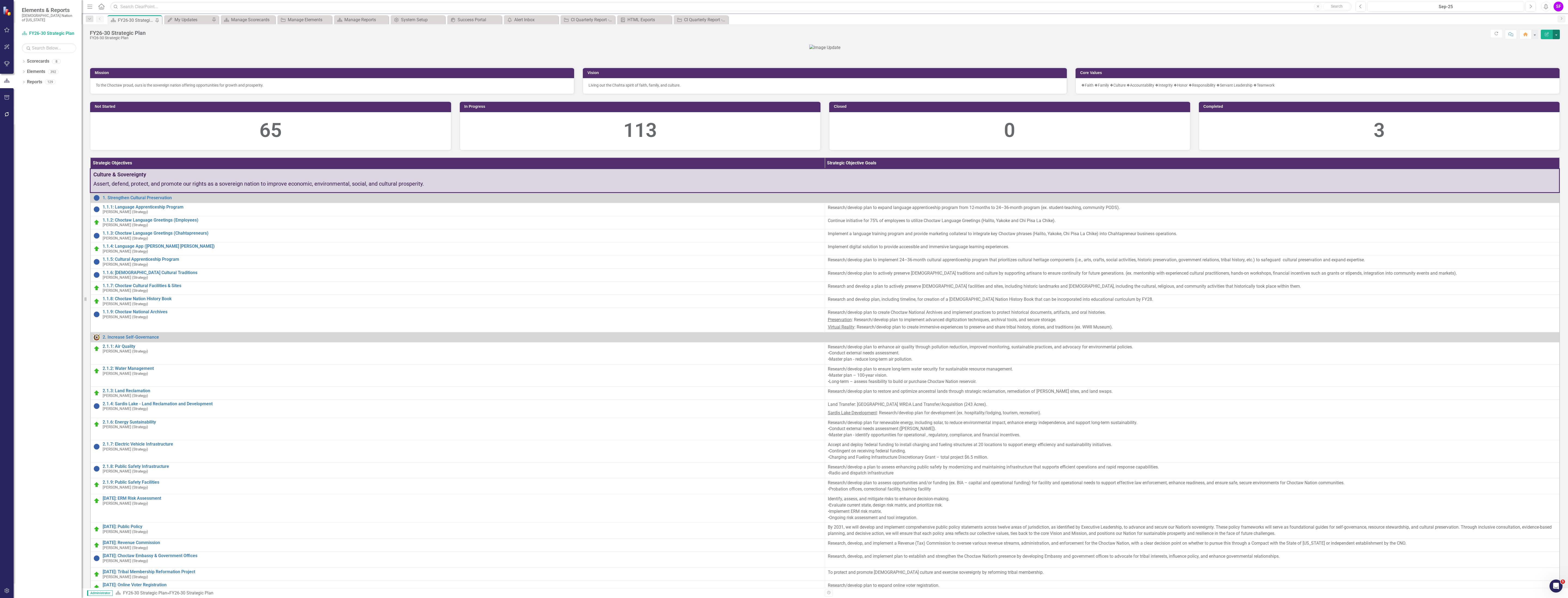
click at [1554, 35] on button "button" at bounding box center [1556, 35] width 7 height 10
click at [1545, 44] on link "Edit Edit Scorecard" at bounding box center [1538, 45] width 44 height 10
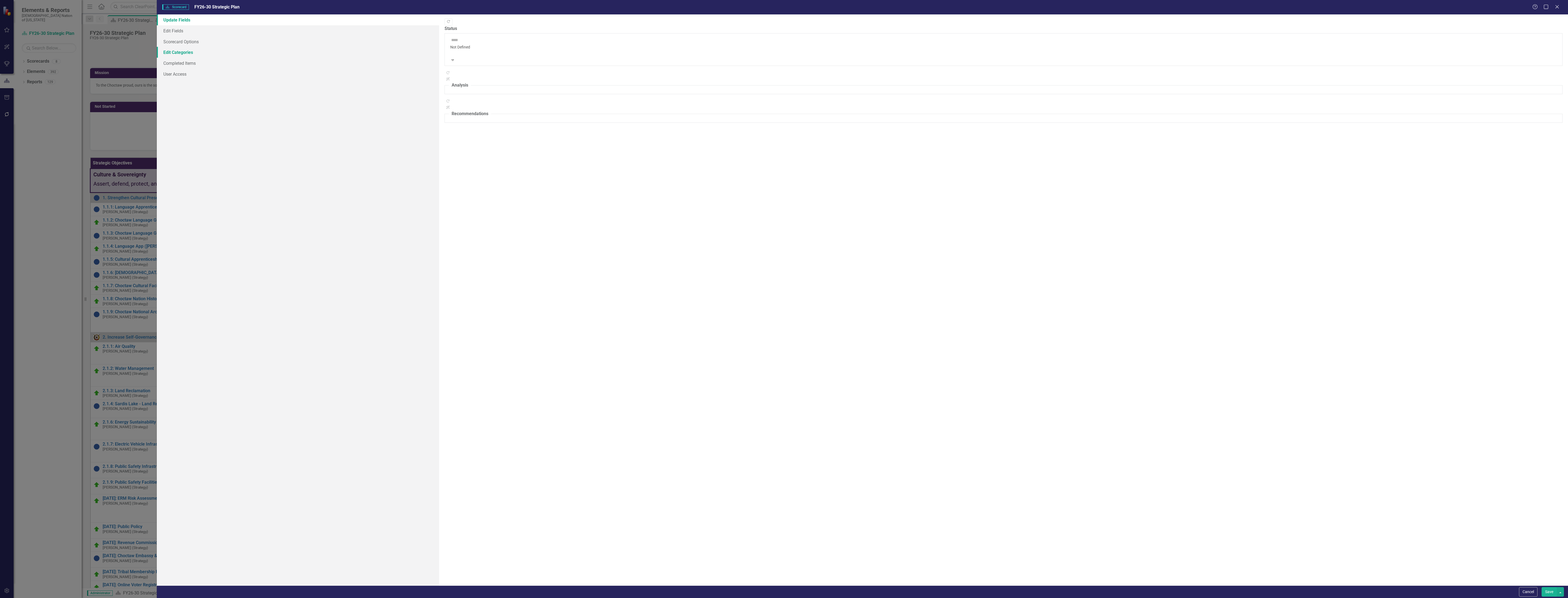
click at [167, 54] on link "Edit Categories" at bounding box center [298, 52] width 282 height 11
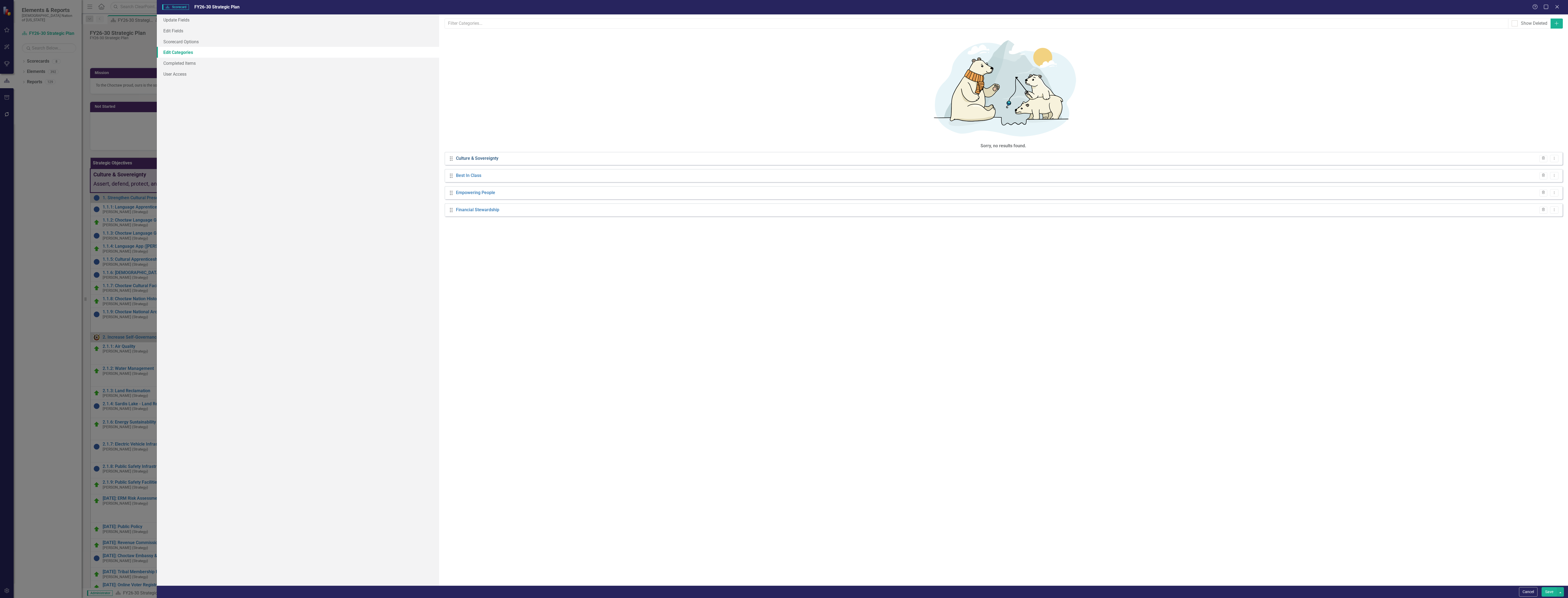
click at [487, 155] on link "Culture & Sovereignty" at bounding box center [477, 158] width 43 height 6
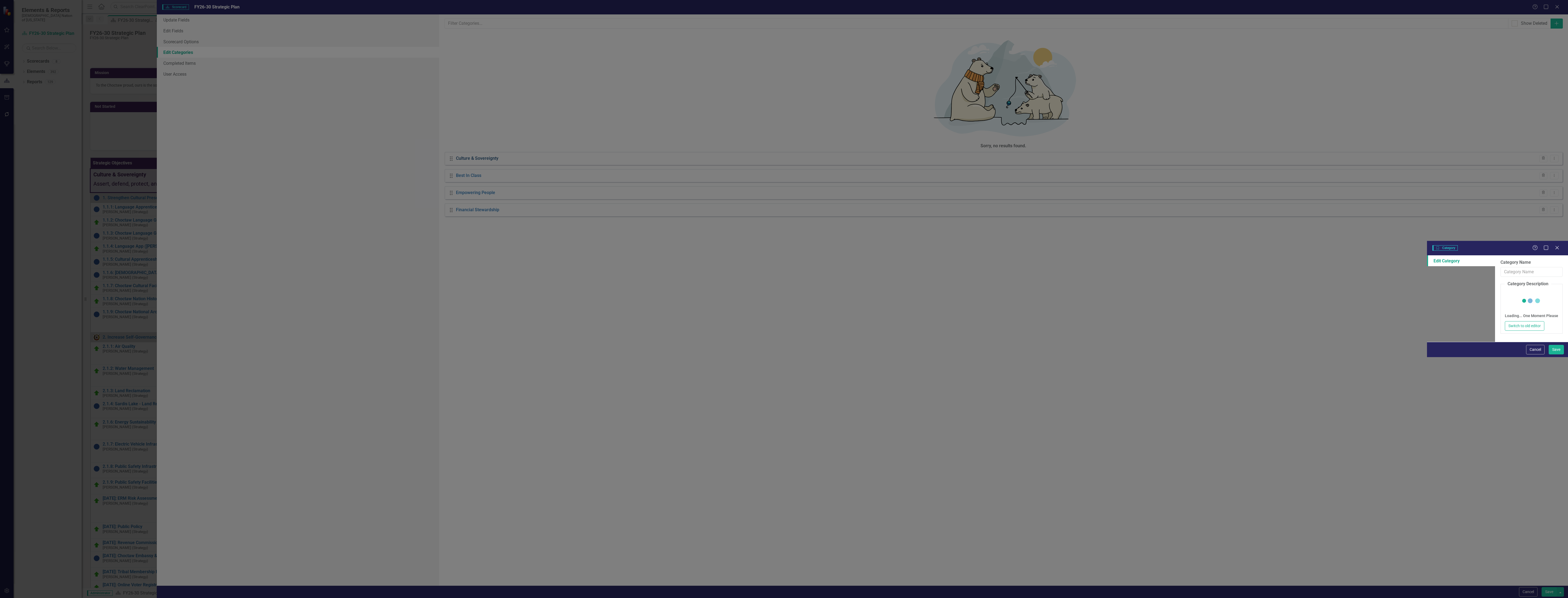
type input "Culture & Sovereignty"
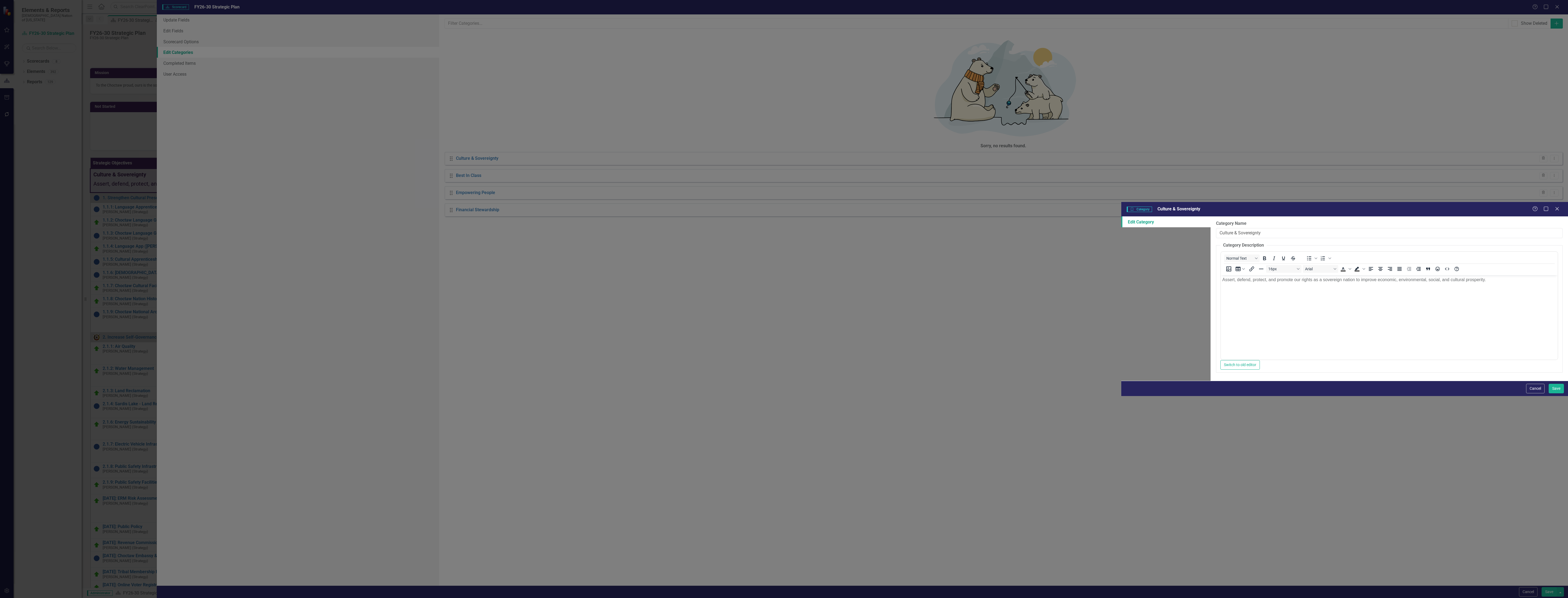
click at [1530, 396] on div "Cancel Save" at bounding box center [1345, 388] width 447 height 15
click at [1530, 393] on button "Cancel" at bounding box center [1535, 389] width 18 height 10
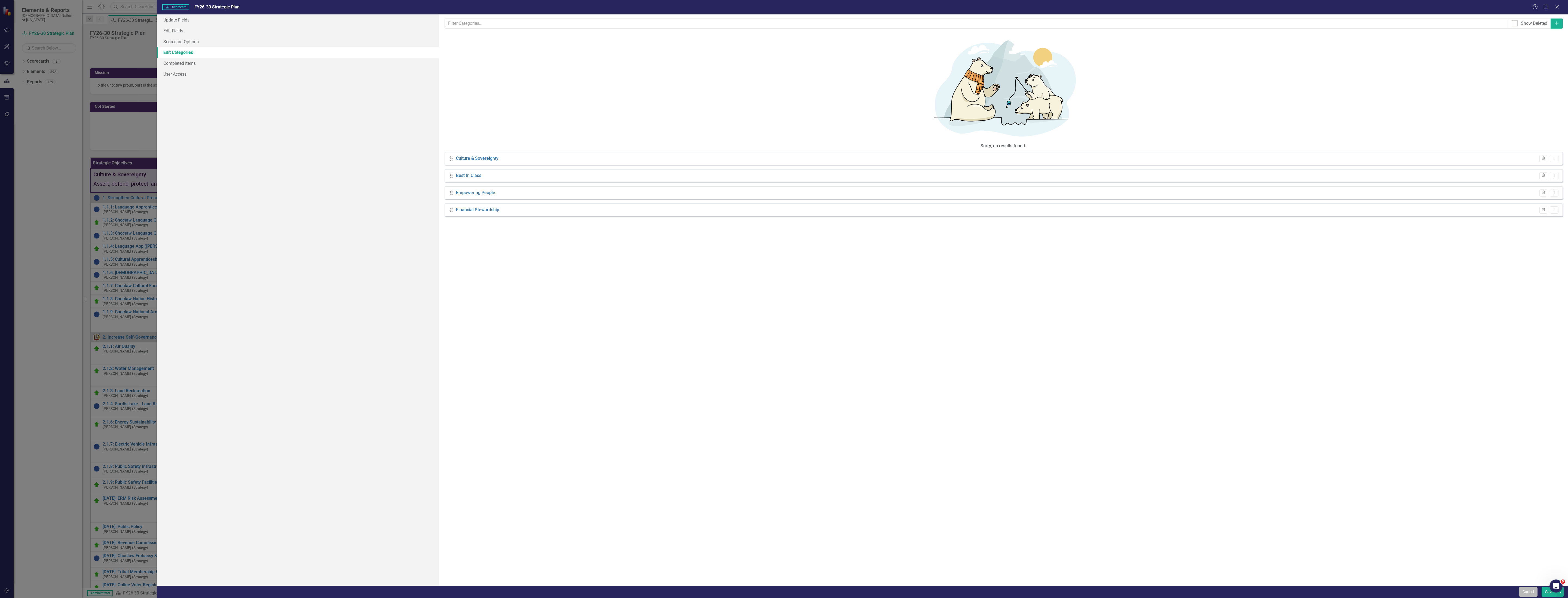
click at [1524, 589] on button "Cancel" at bounding box center [1528, 592] width 18 height 10
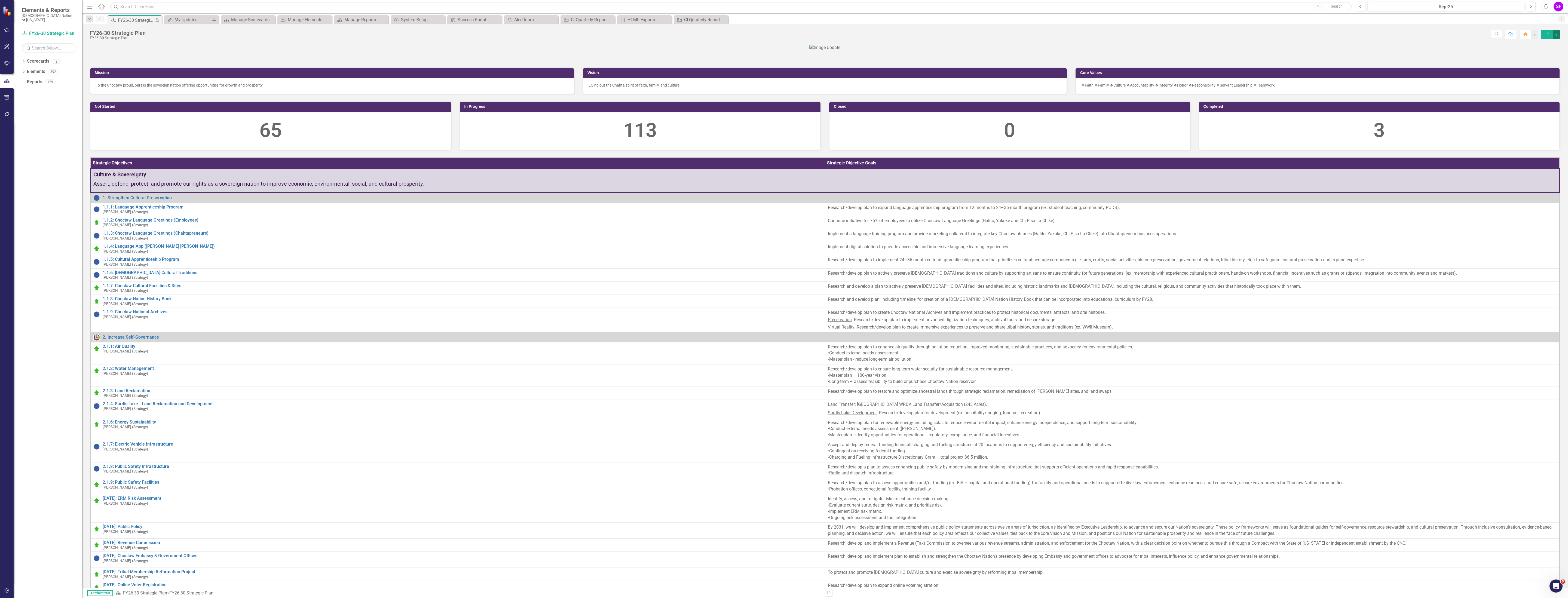
click at [1556, 38] on button "button" at bounding box center [1556, 35] width 7 height 10
click at [1553, 44] on link "Edit Edit Scorecard" at bounding box center [1538, 45] width 44 height 10
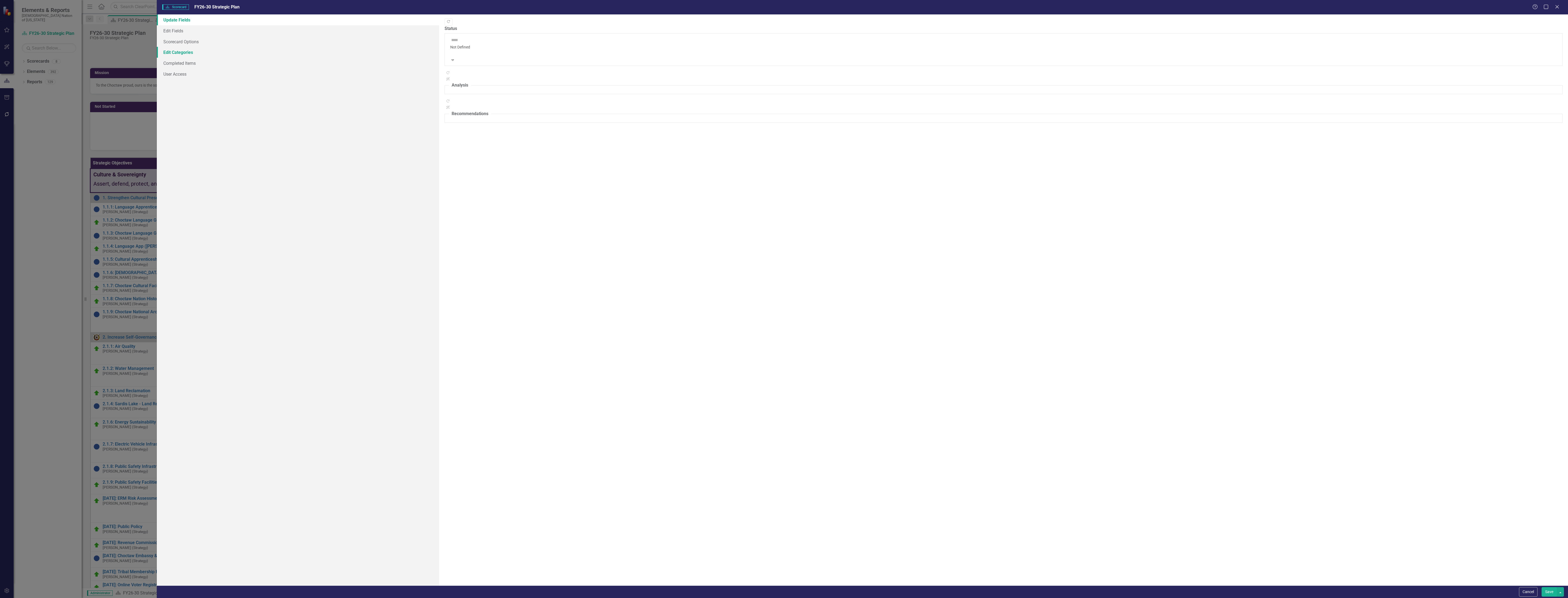
click at [175, 51] on link "Edit Categories" at bounding box center [298, 52] width 282 height 11
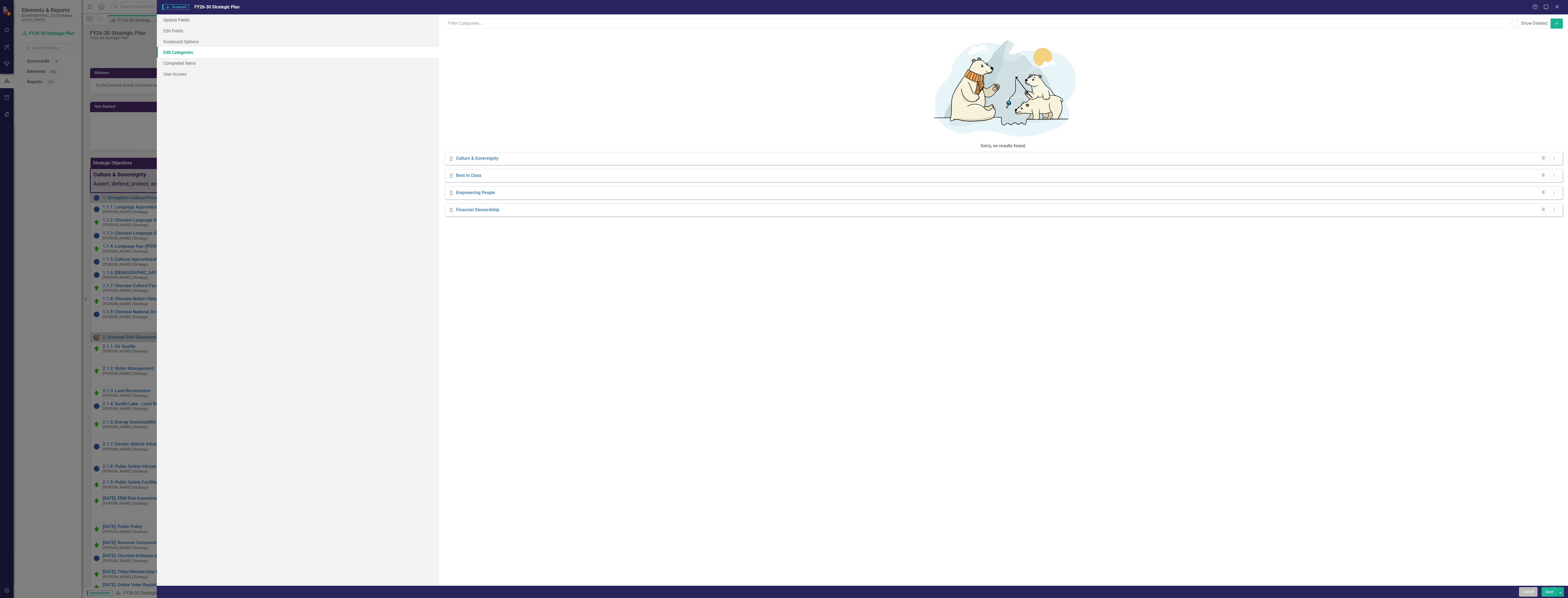
click at [1530, 590] on button "Cancel" at bounding box center [1528, 592] width 18 height 10
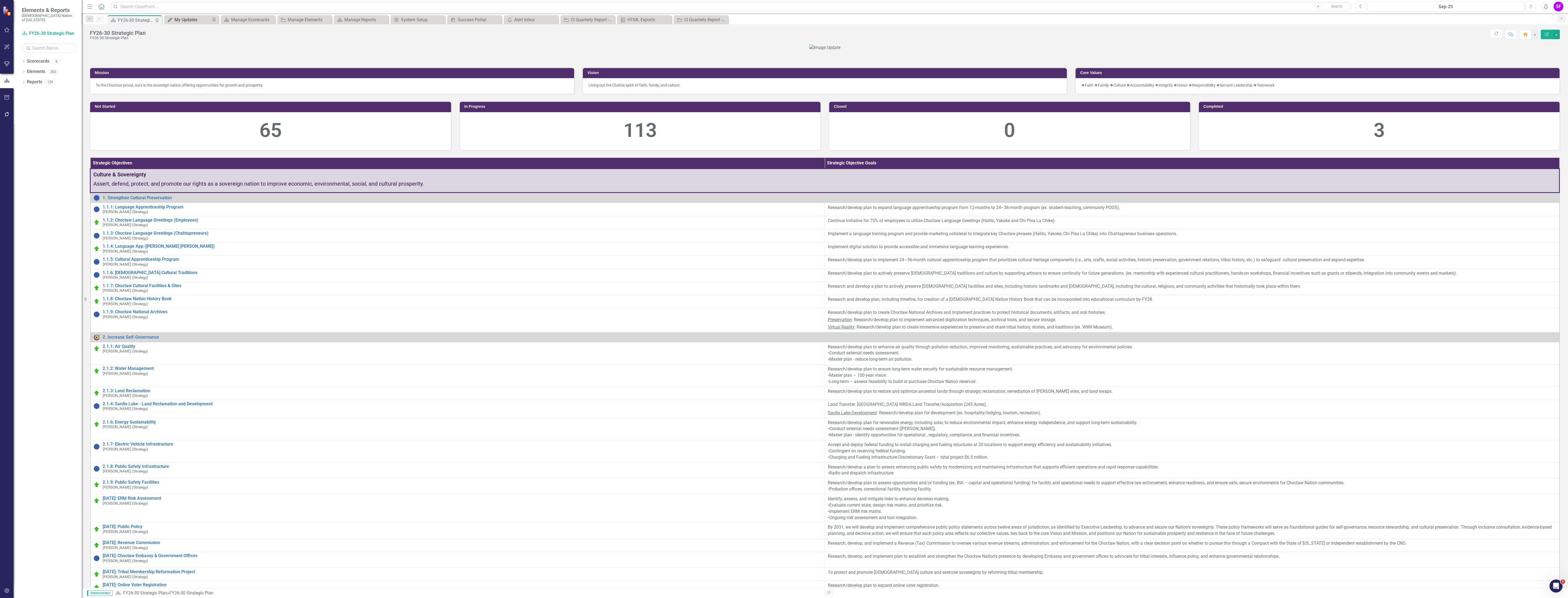
click at [194, 17] on div "My Updates" at bounding box center [192, 19] width 36 height 7
